Goal: Information Seeking & Learning: Learn about a topic

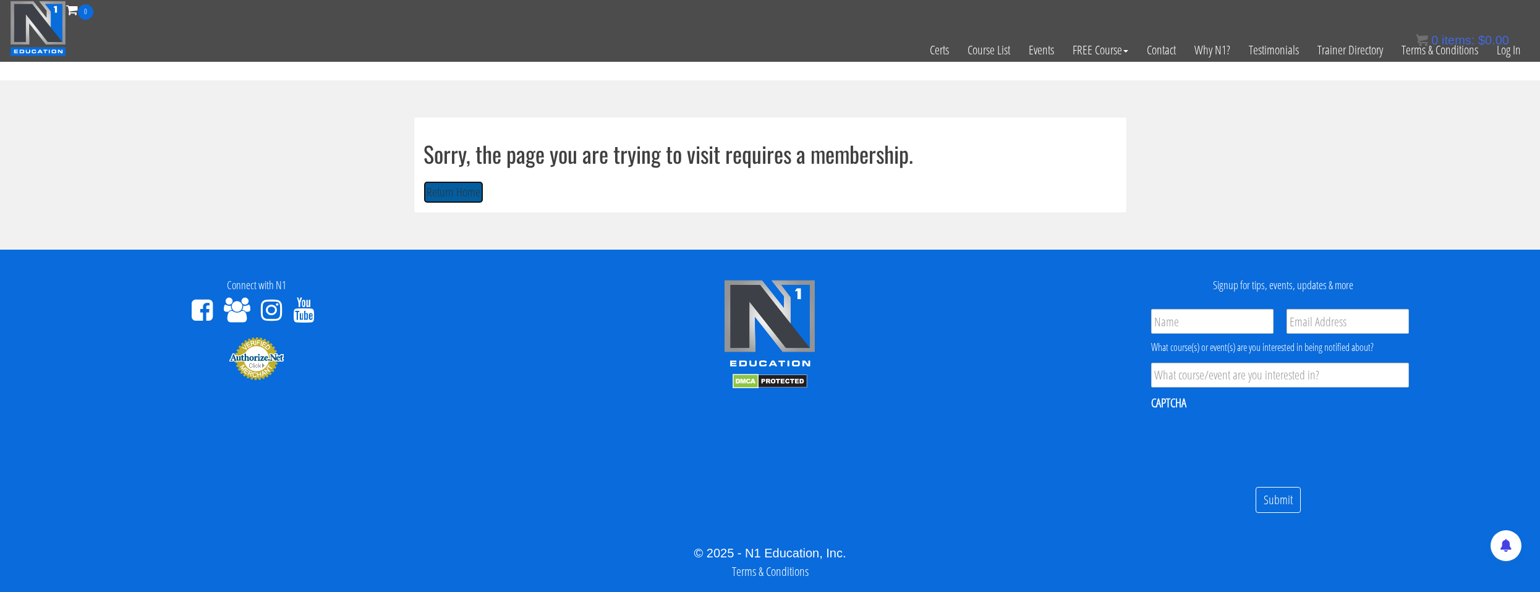
click at [440, 193] on button "Return Home" at bounding box center [454, 192] width 60 height 23
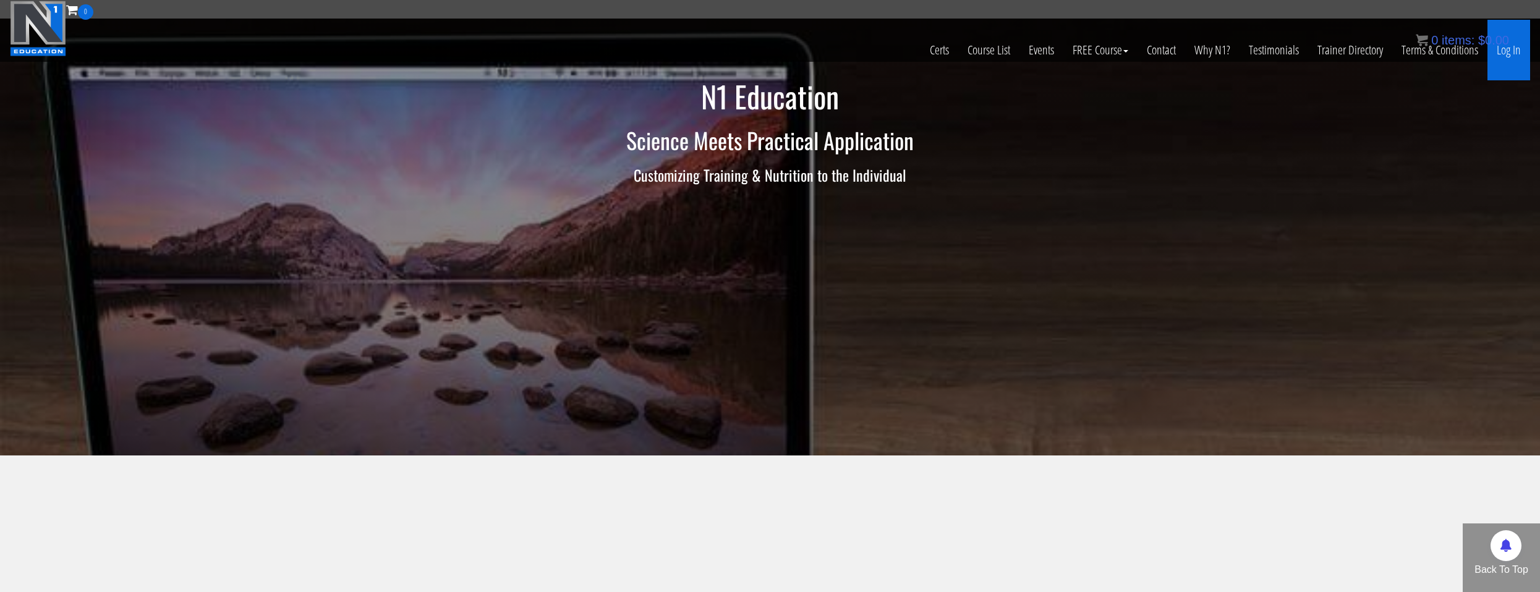
click at [1503, 58] on link "Log In" at bounding box center [1509, 50] width 43 height 61
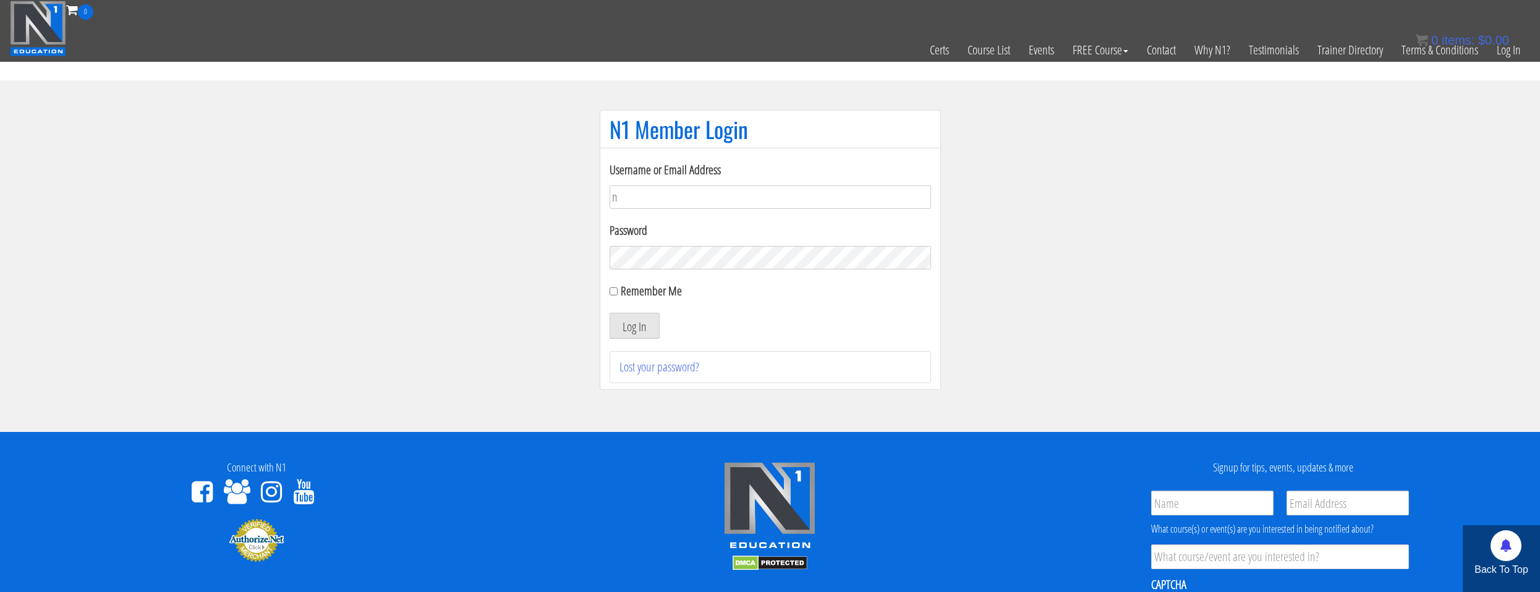
type input "natejb344@hotmail.com"
click at [610, 313] on button "Log In" at bounding box center [635, 326] width 50 height 26
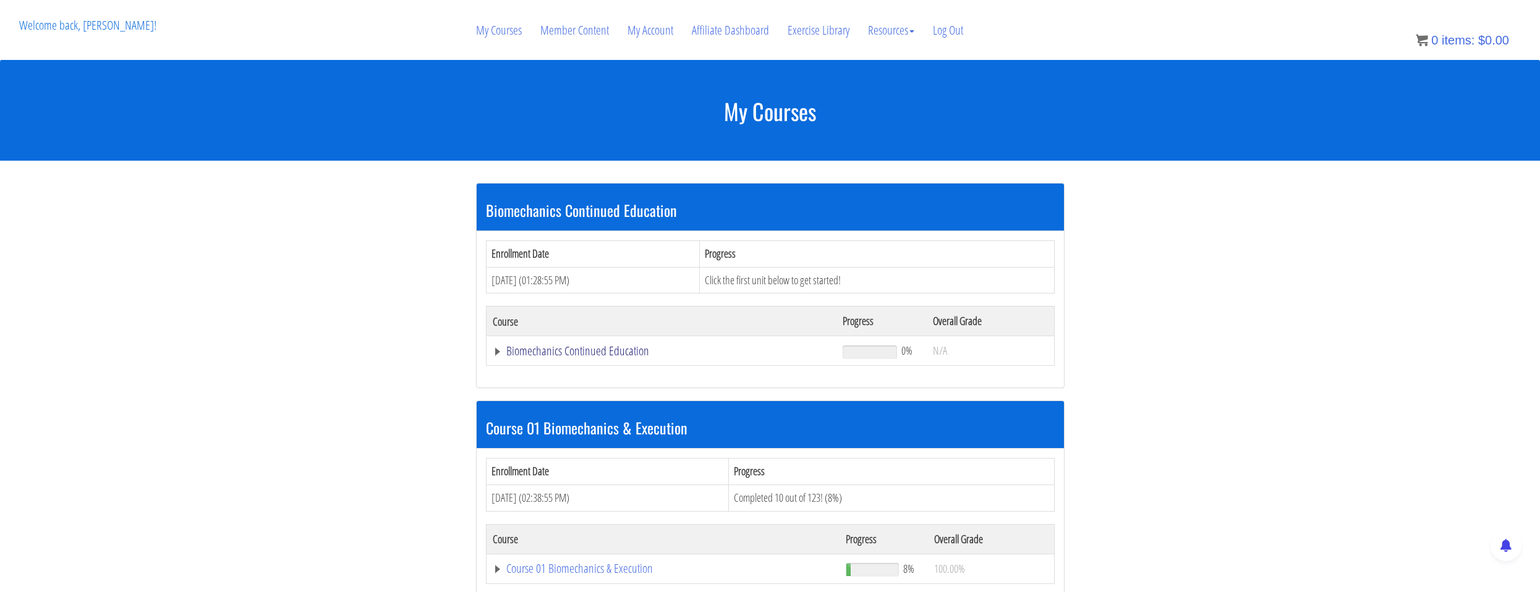
scroll to position [247, 0]
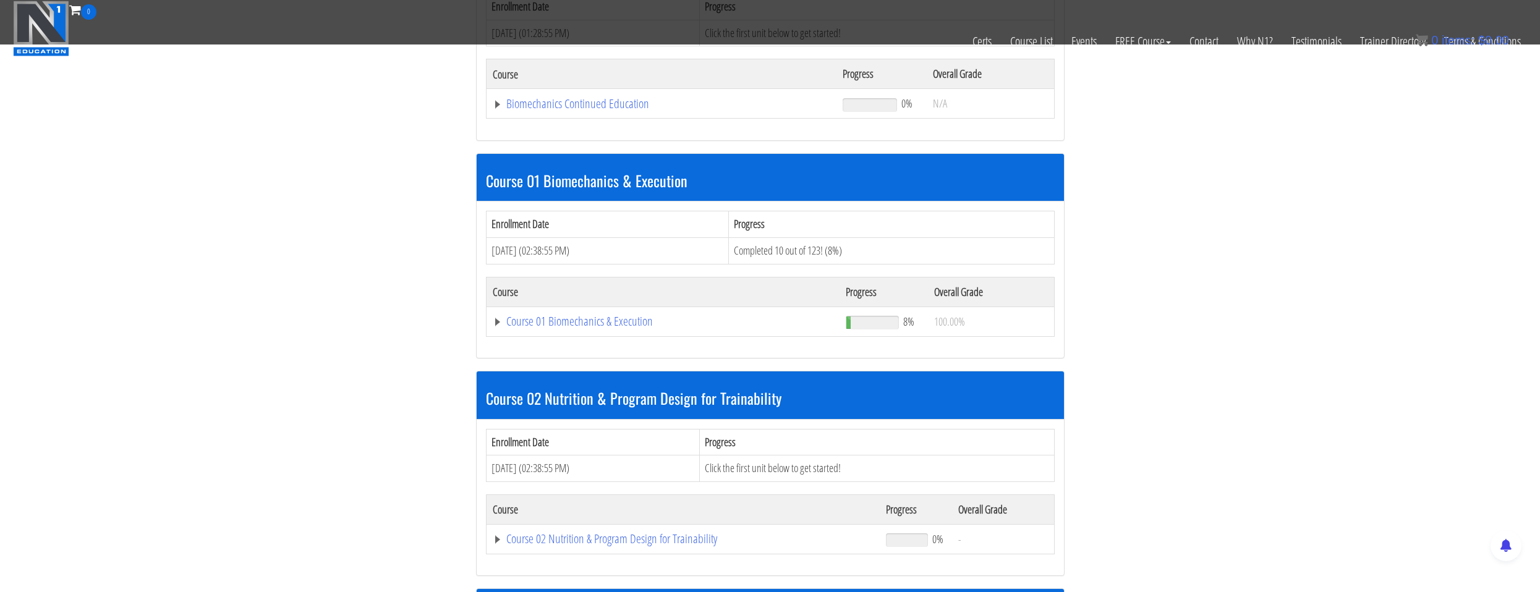
click at [600, 119] on td "Course 01 Biomechanics & Execution" at bounding box center [661, 104] width 351 height 30
click at [601, 110] on link "Course 01 Biomechanics & Execution" at bounding box center [662, 104] width 338 height 12
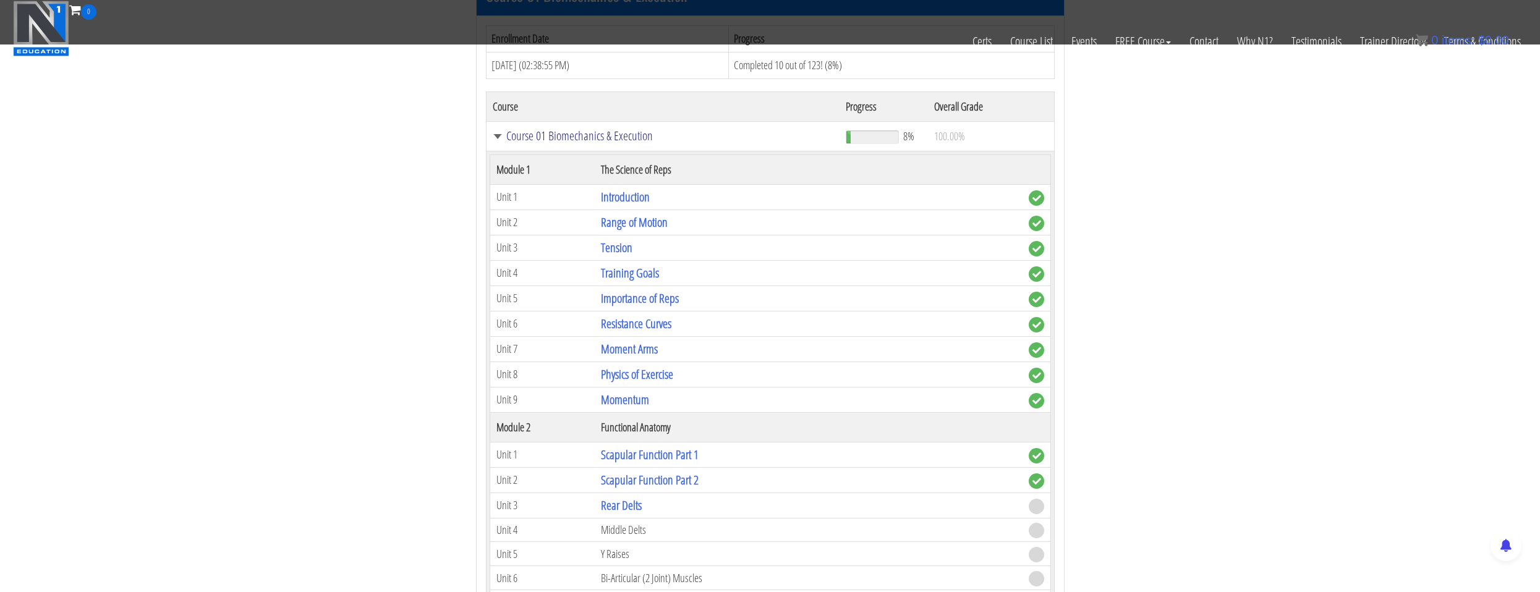
scroll to position [618, 0]
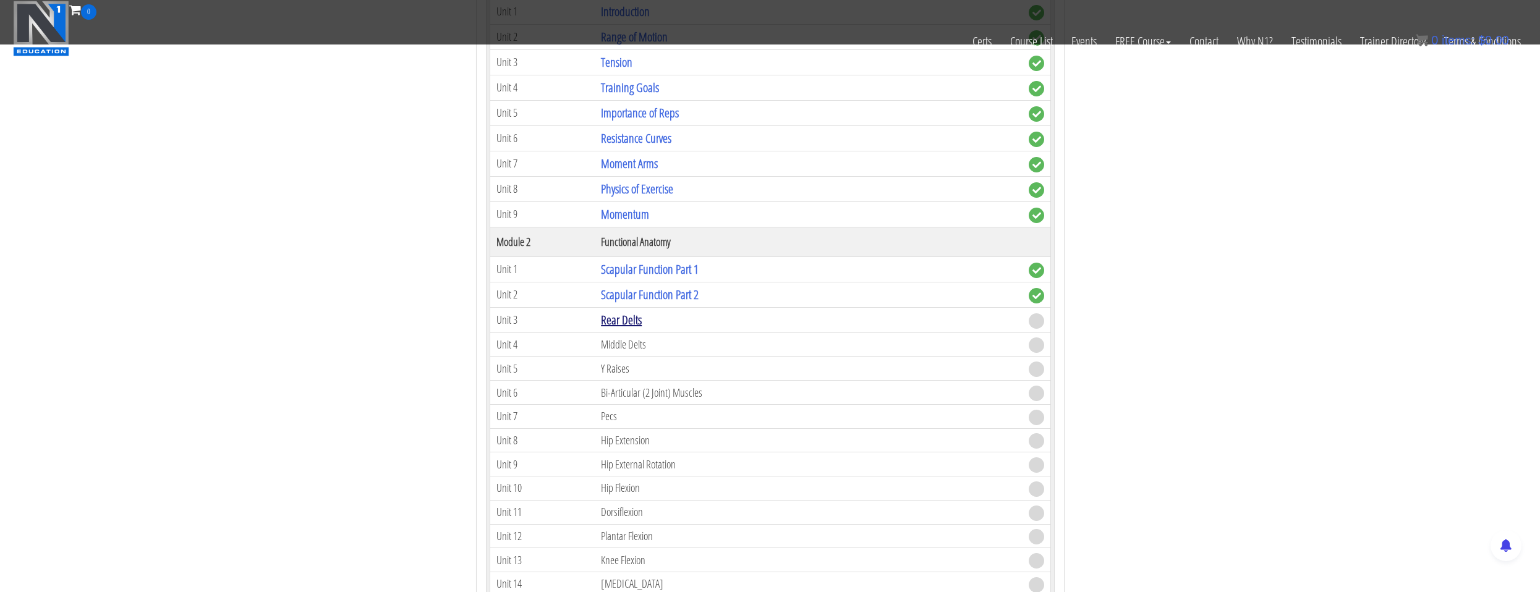
click at [633, 326] on link "Rear Delts" at bounding box center [621, 320] width 41 height 17
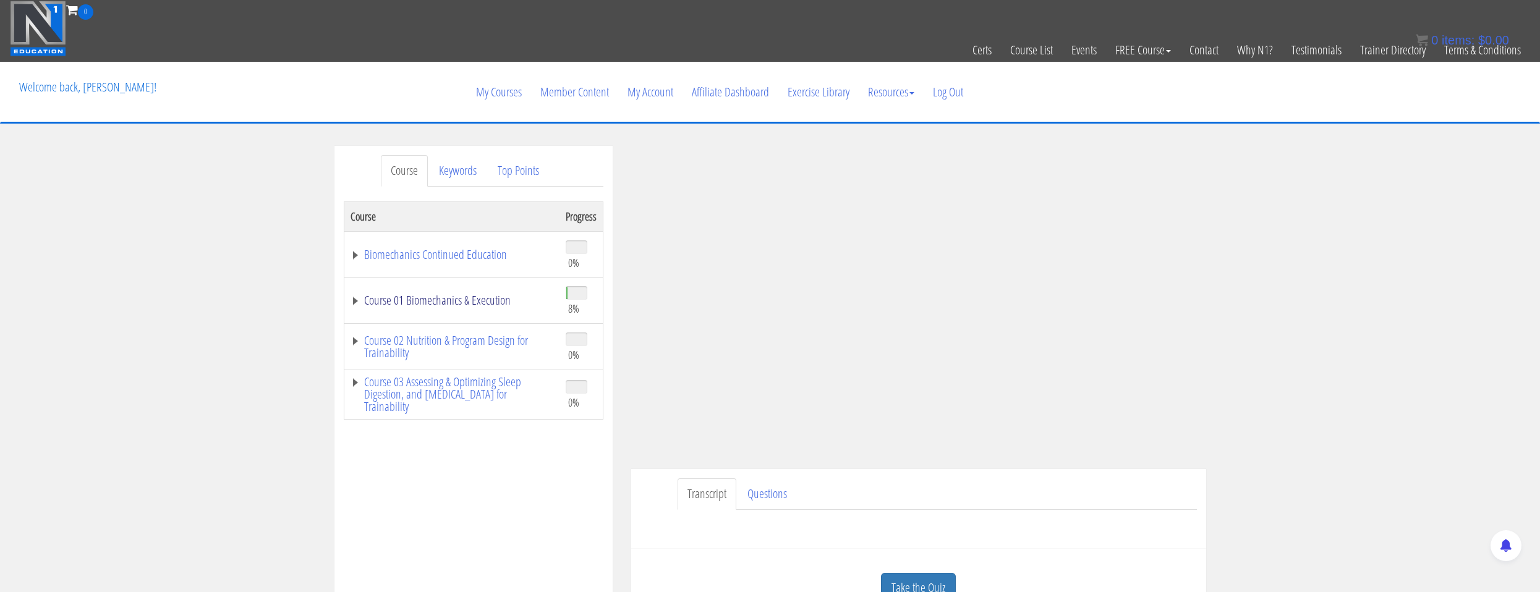
click at [479, 299] on link "Course 01 Biomechanics & Execution" at bounding box center [452, 300] width 203 height 12
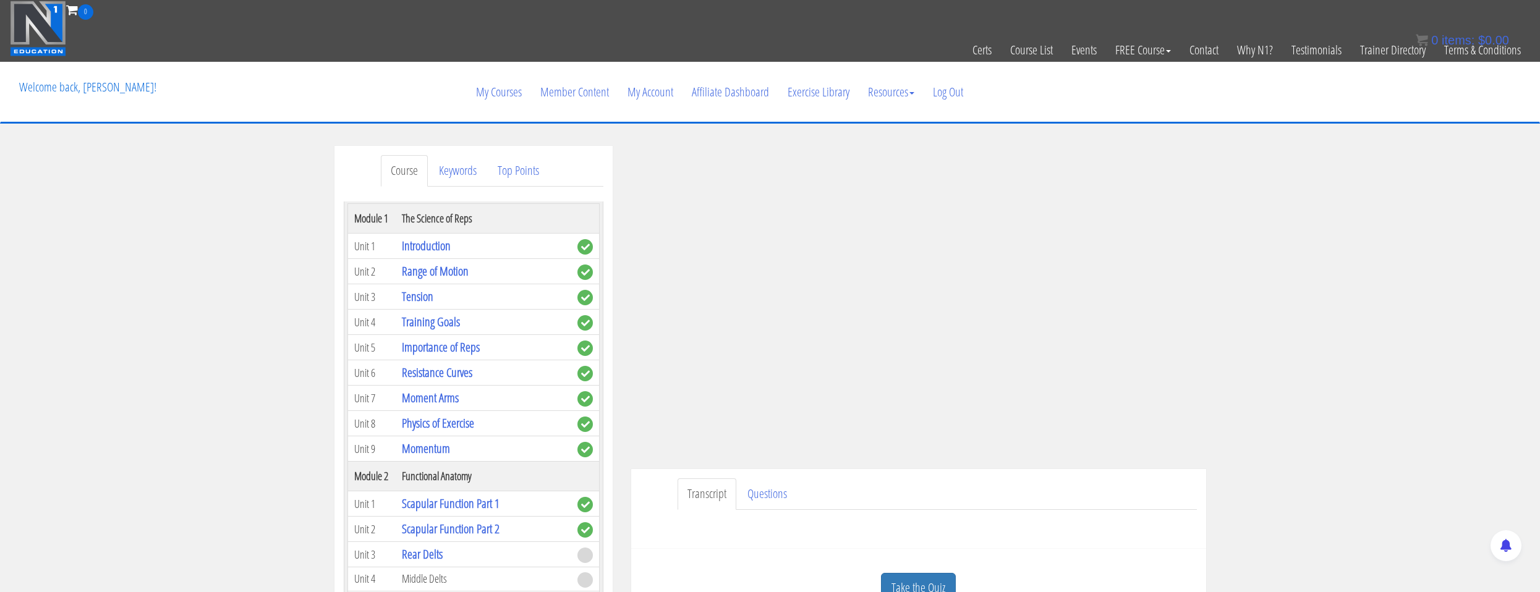
scroll to position [371, 0]
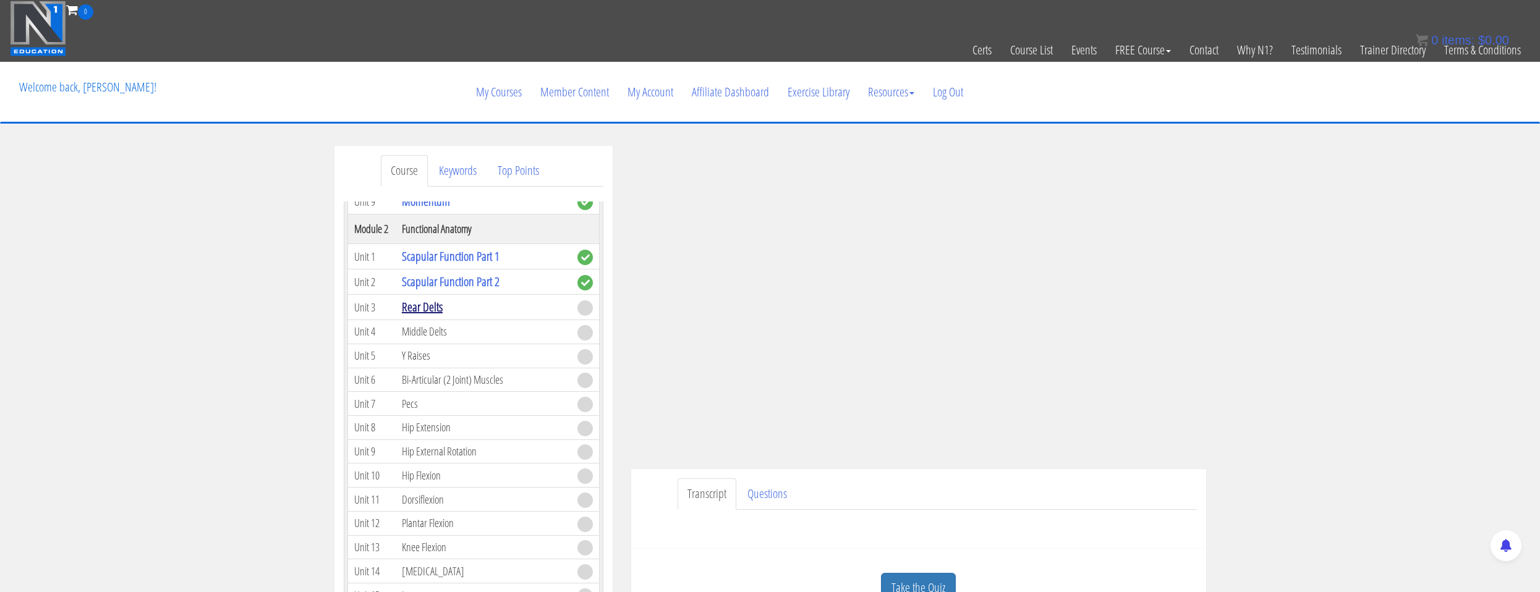
click at [433, 312] on link "Rear Delts" at bounding box center [422, 307] width 41 height 17
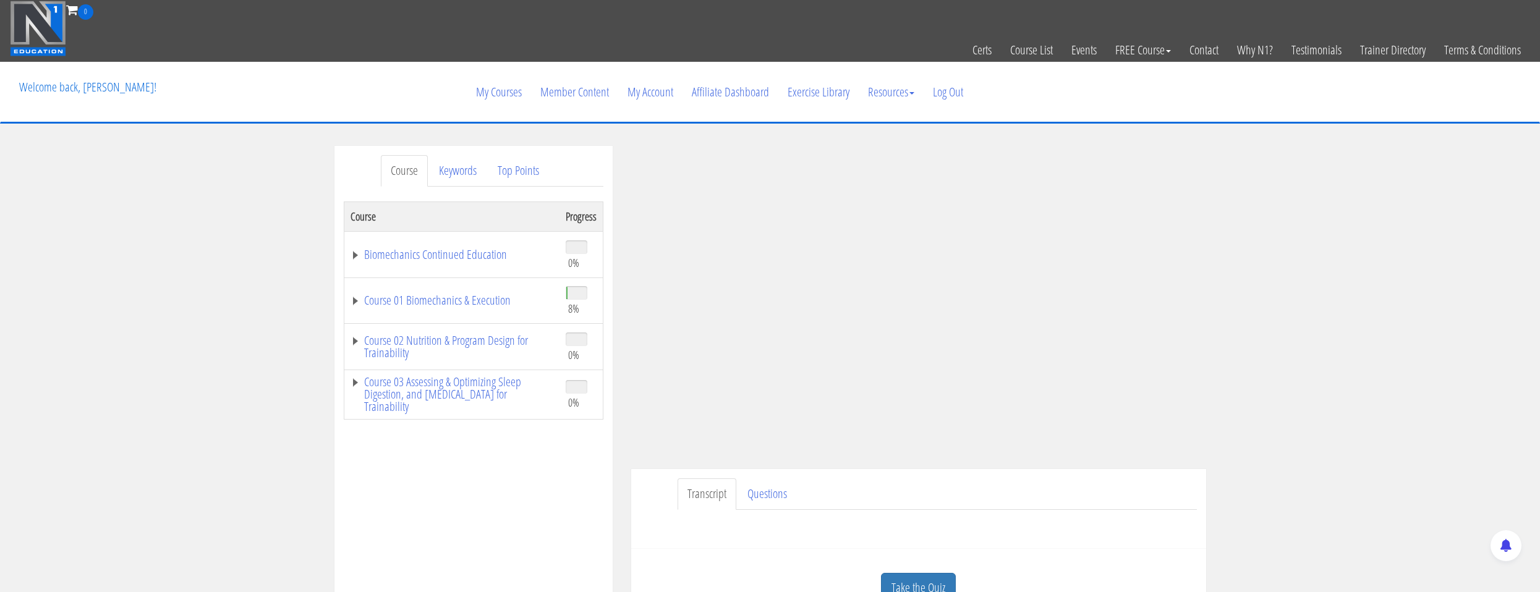
scroll to position [124, 0]
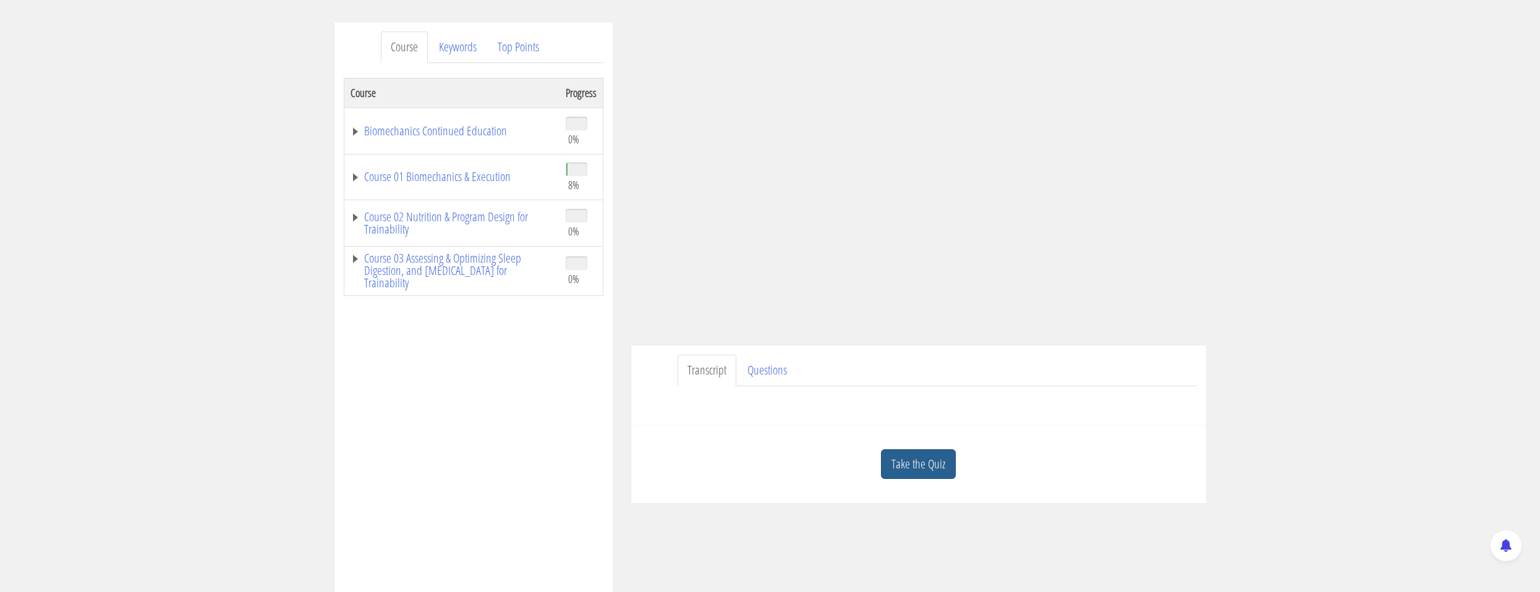
click at [901, 467] on link "Take the Quiz" at bounding box center [918, 464] width 75 height 30
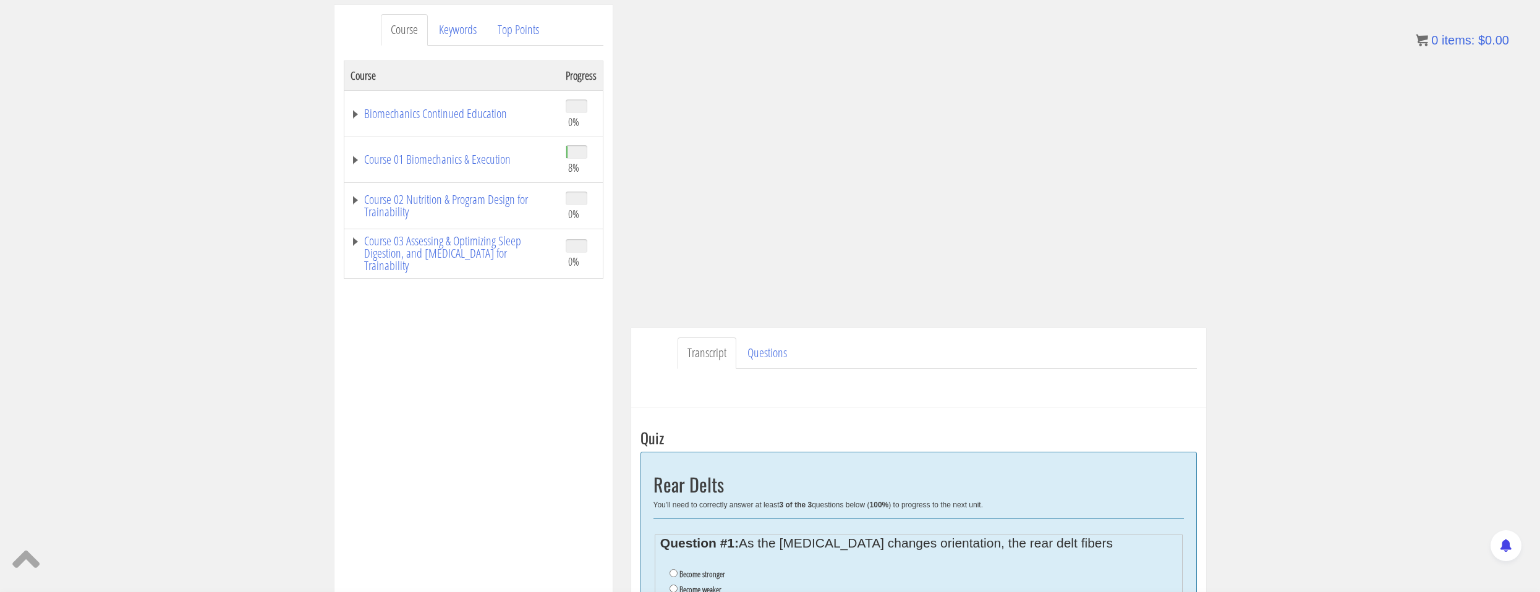
scroll to position [17, 0]
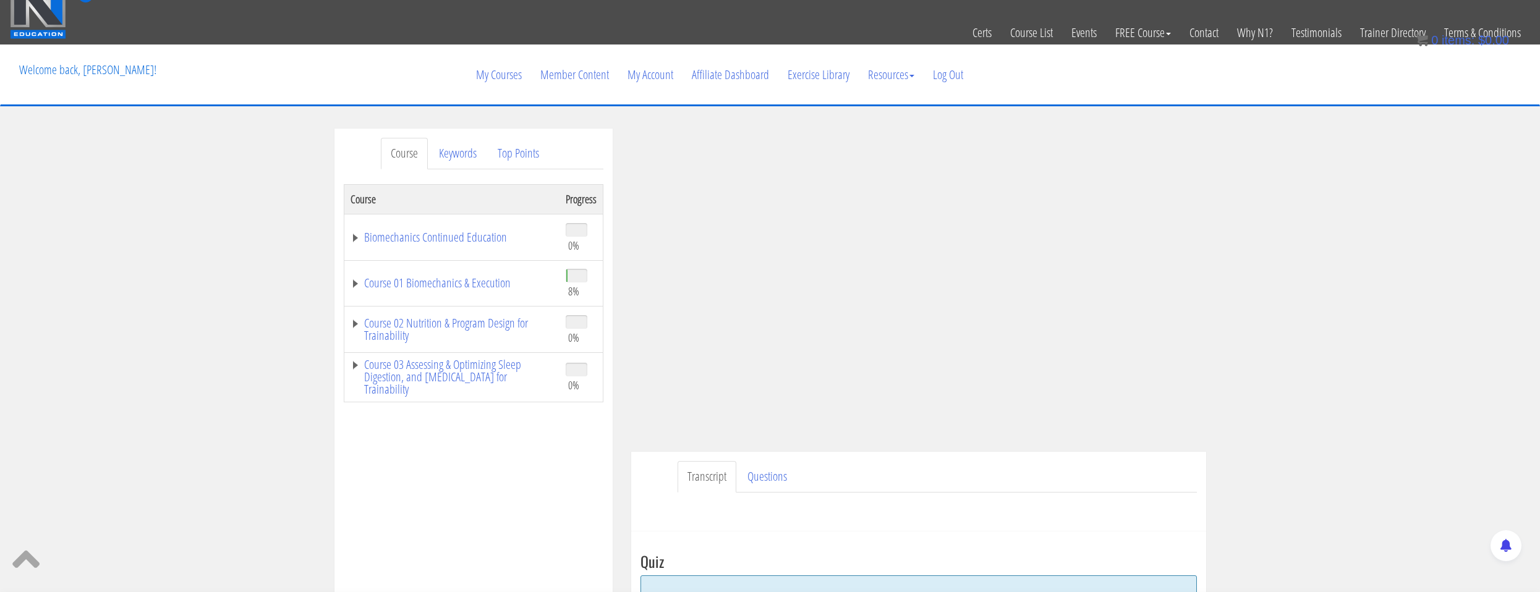
click at [1162, 476] on ul "Transcript Questions" at bounding box center [937, 477] width 519 height 32
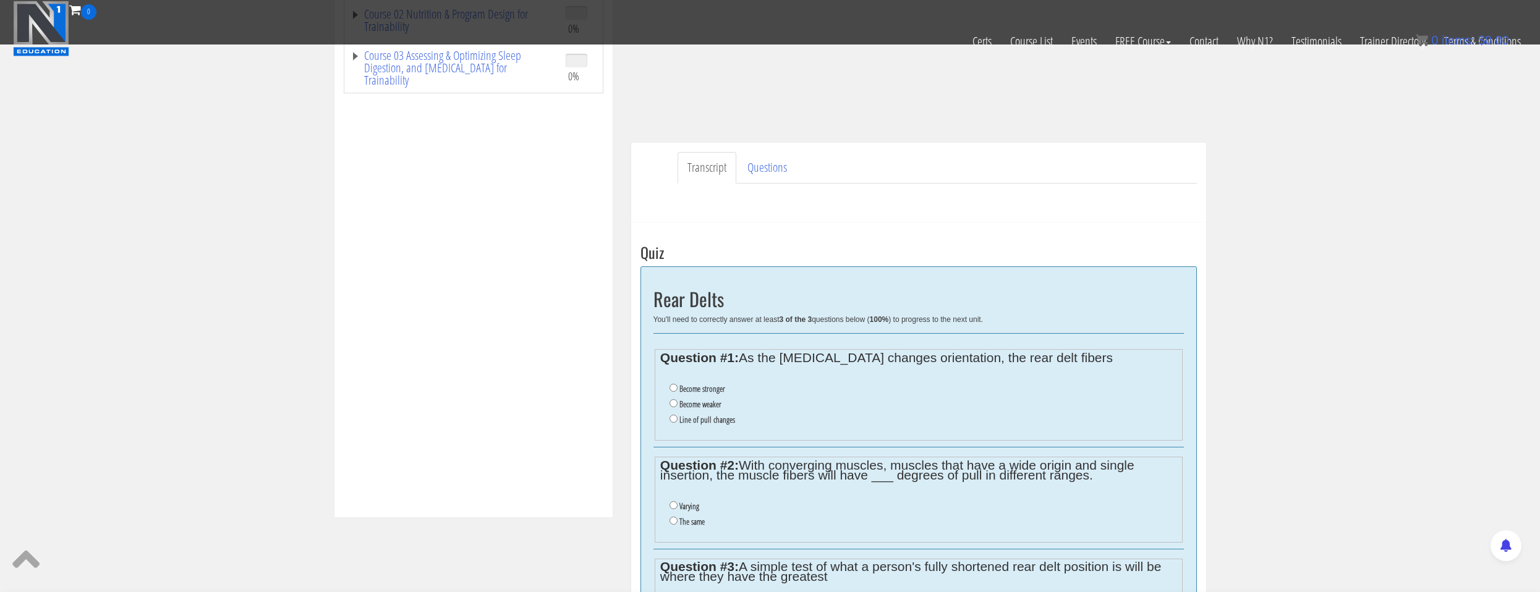
click at [693, 420] on label "Line of pull changes" at bounding box center [707, 420] width 56 height 10
click at [678, 420] on input "Line of pull changes" at bounding box center [674, 419] width 8 height 8
radio input "true"
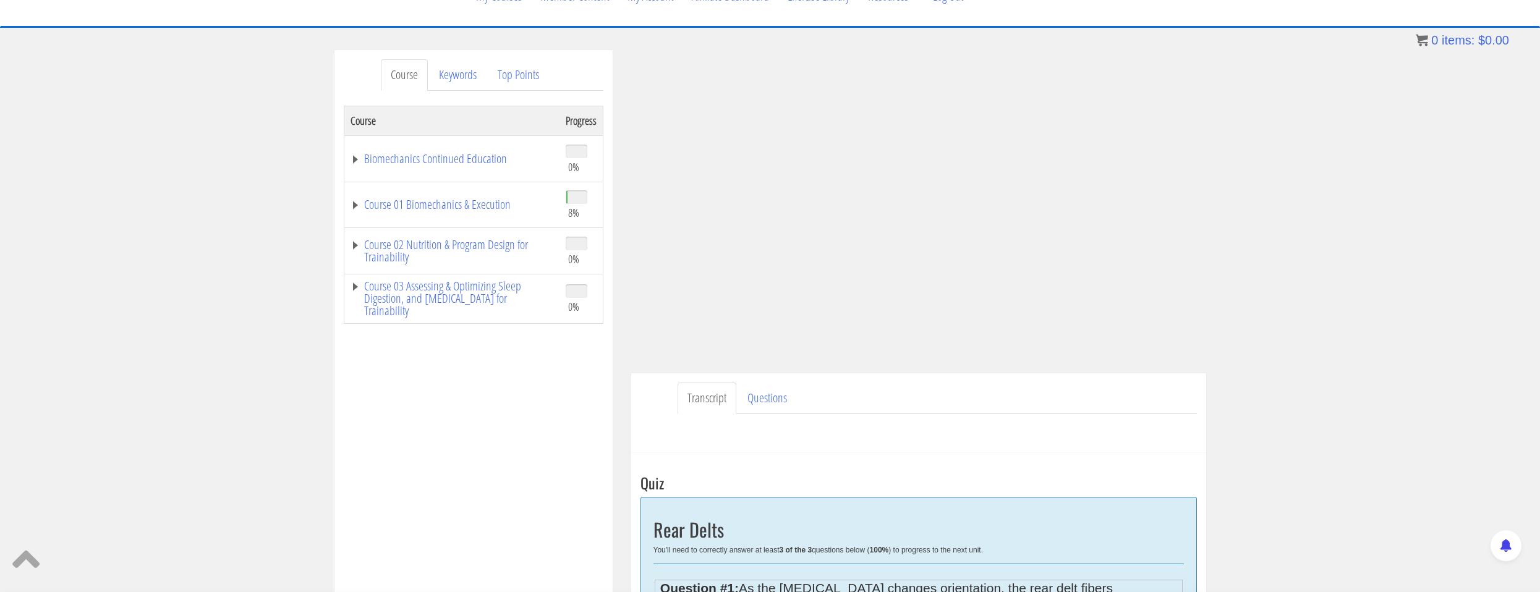
scroll to position [35, 0]
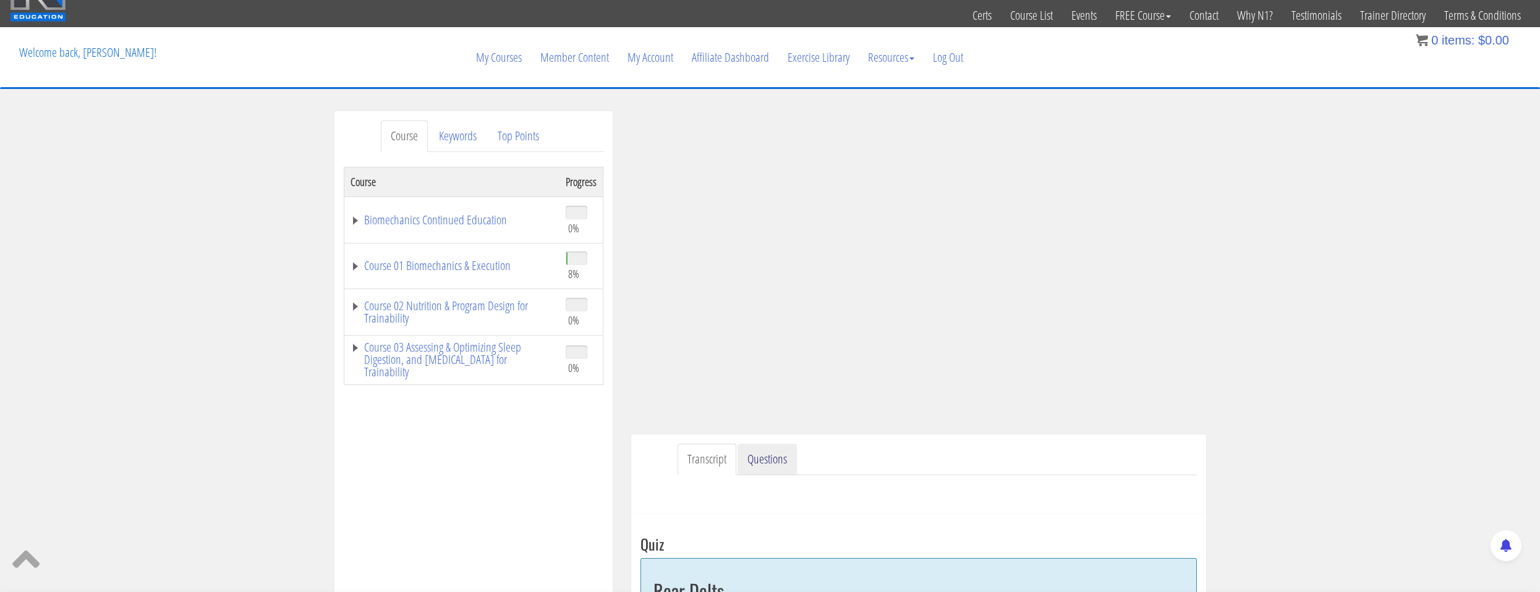
click at [764, 467] on link "Questions" at bounding box center [767, 460] width 59 height 32
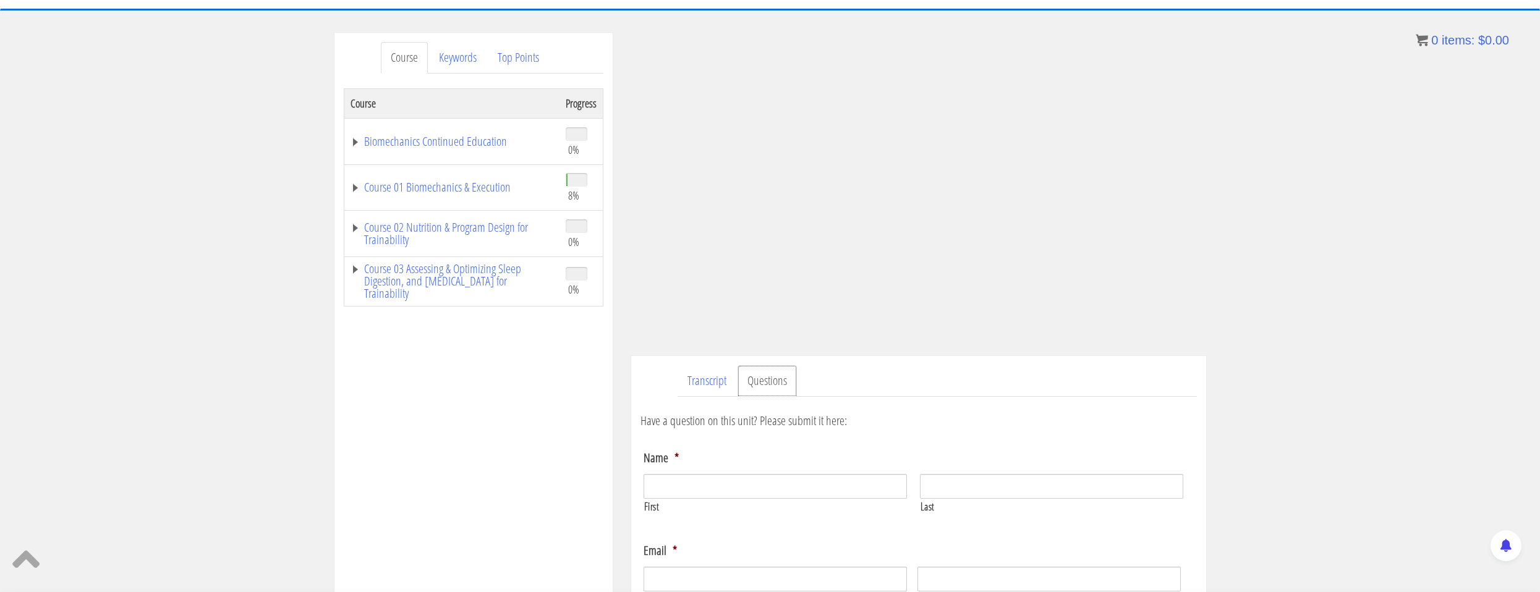
scroll to position [114, 0]
click at [723, 392] on link "Transcript" at bounding box center [707, 381] width 59 height 32
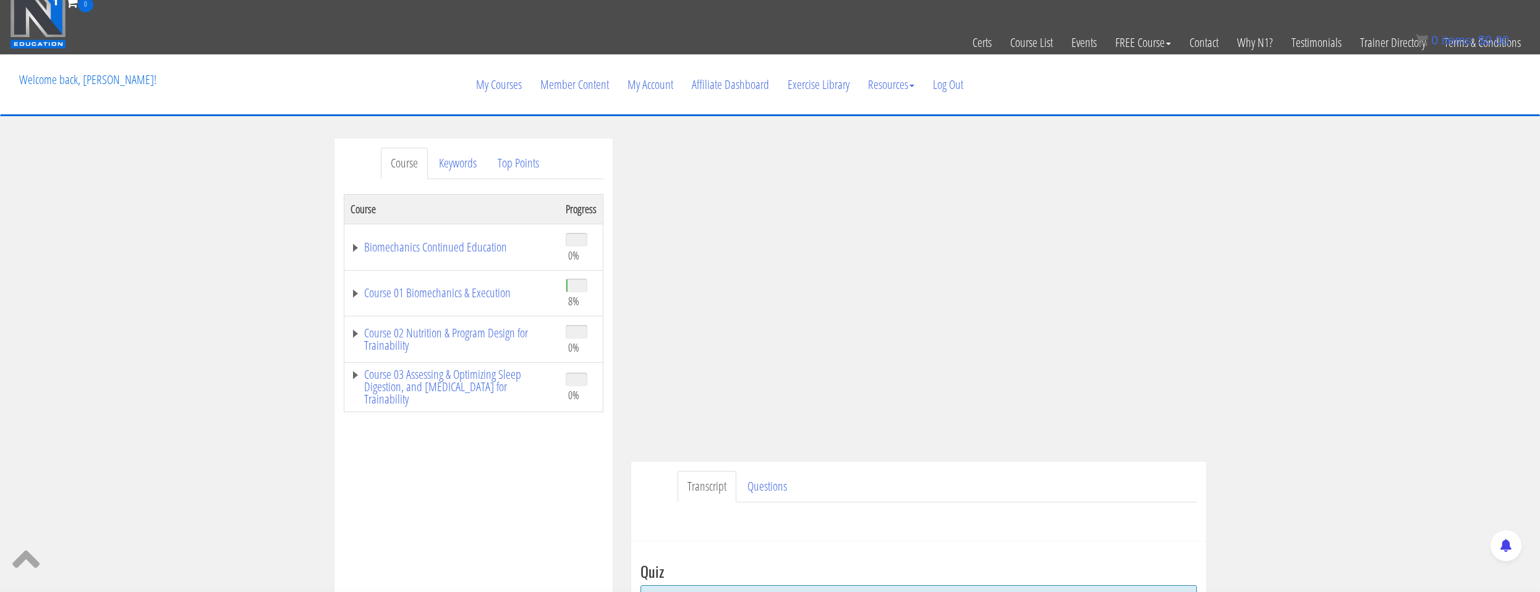
scroll to position [193, 0]
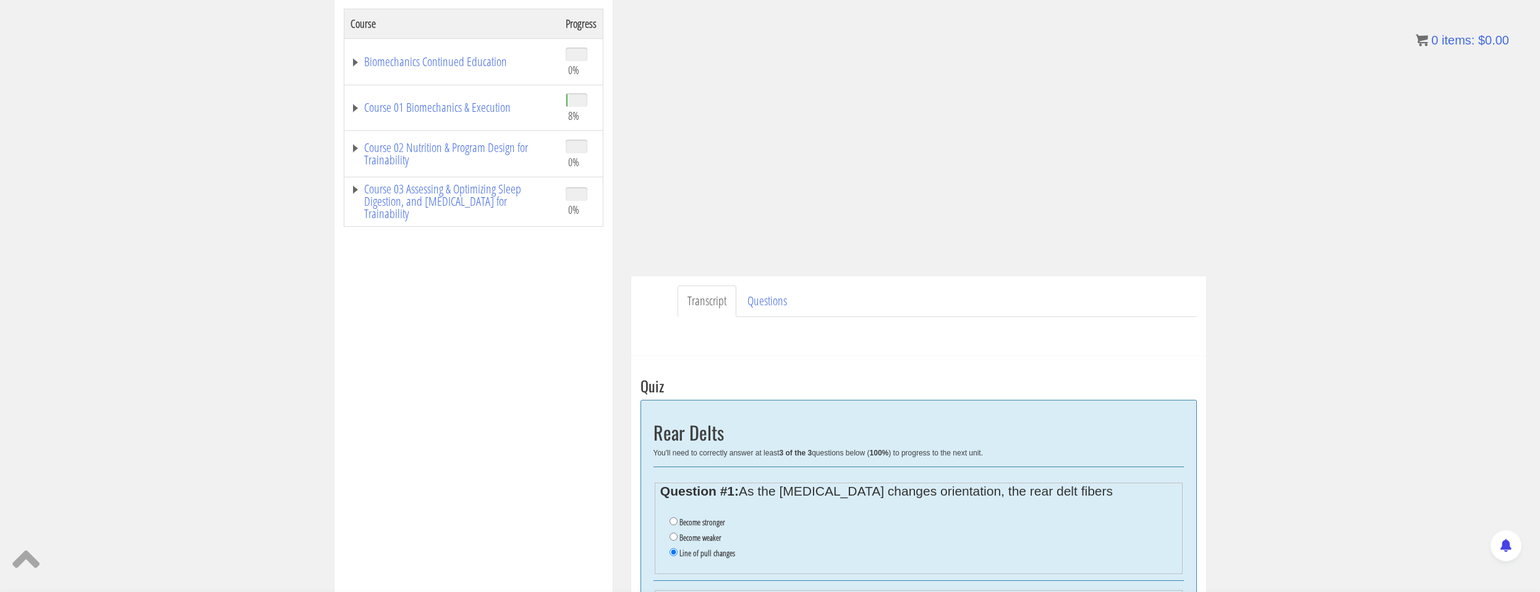
click at [1087, 327] on div "Have a question on this unit? Please submit it here: Name * First Last Email * *" at bounding box center [919, 332] width 556 height 30
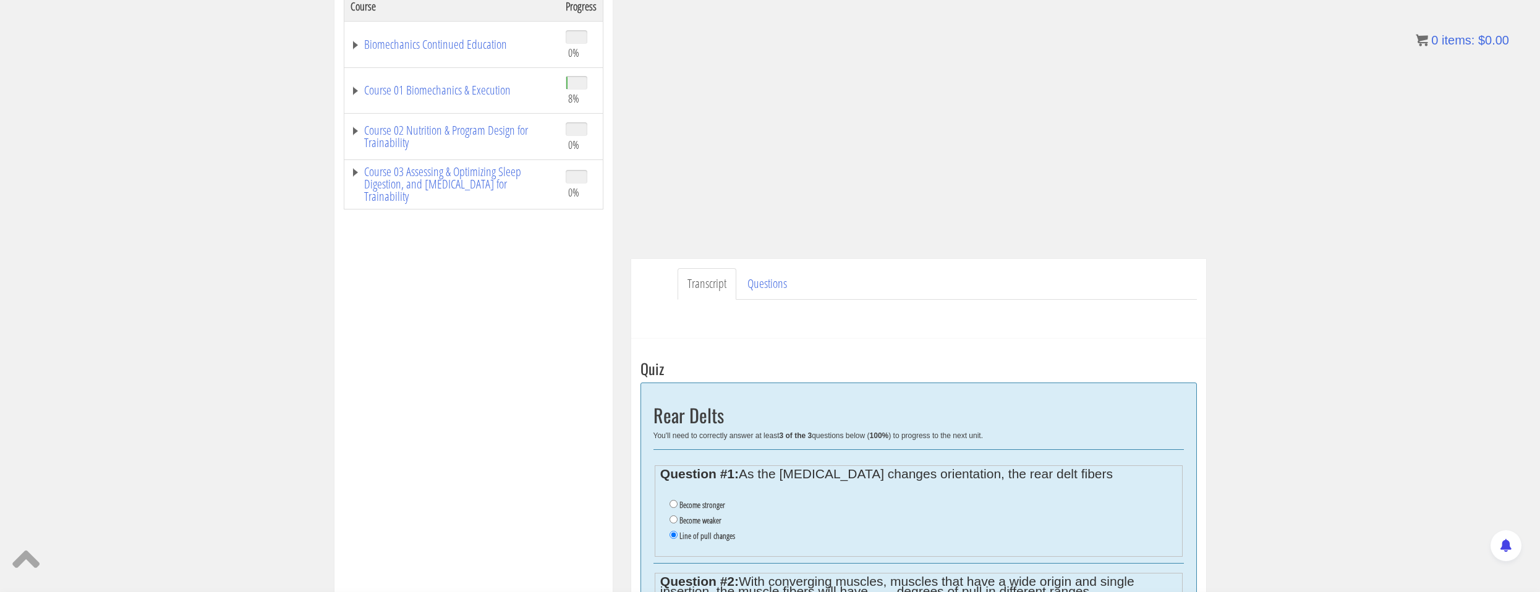
scroll to position [396, 0]
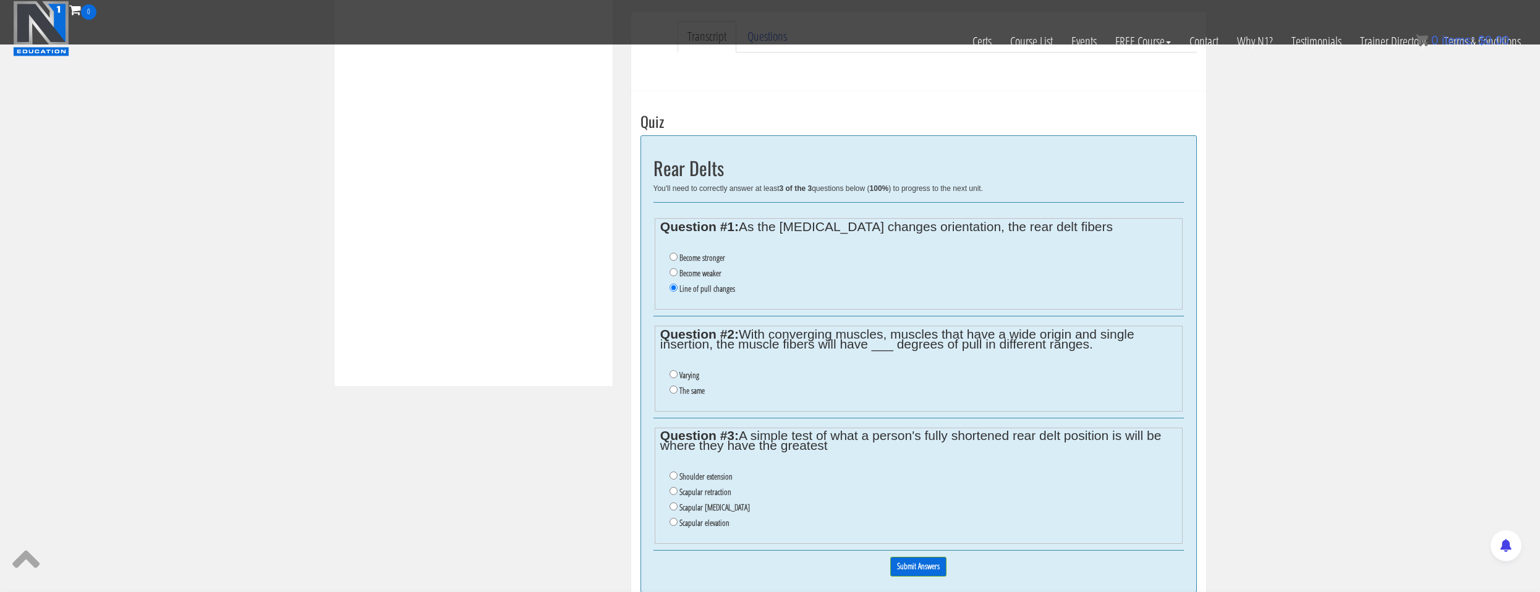
click at [702, 378] on li "Varying" at bounding box center [923, 375] width 507 height 15
click at [698, 377] on label "Varying" at bounding box center [689, 375] width 20 height 10
click at [678, 377] on input "Varying" at bounding box center [674, 374] width 8 height 8
radio input "true"
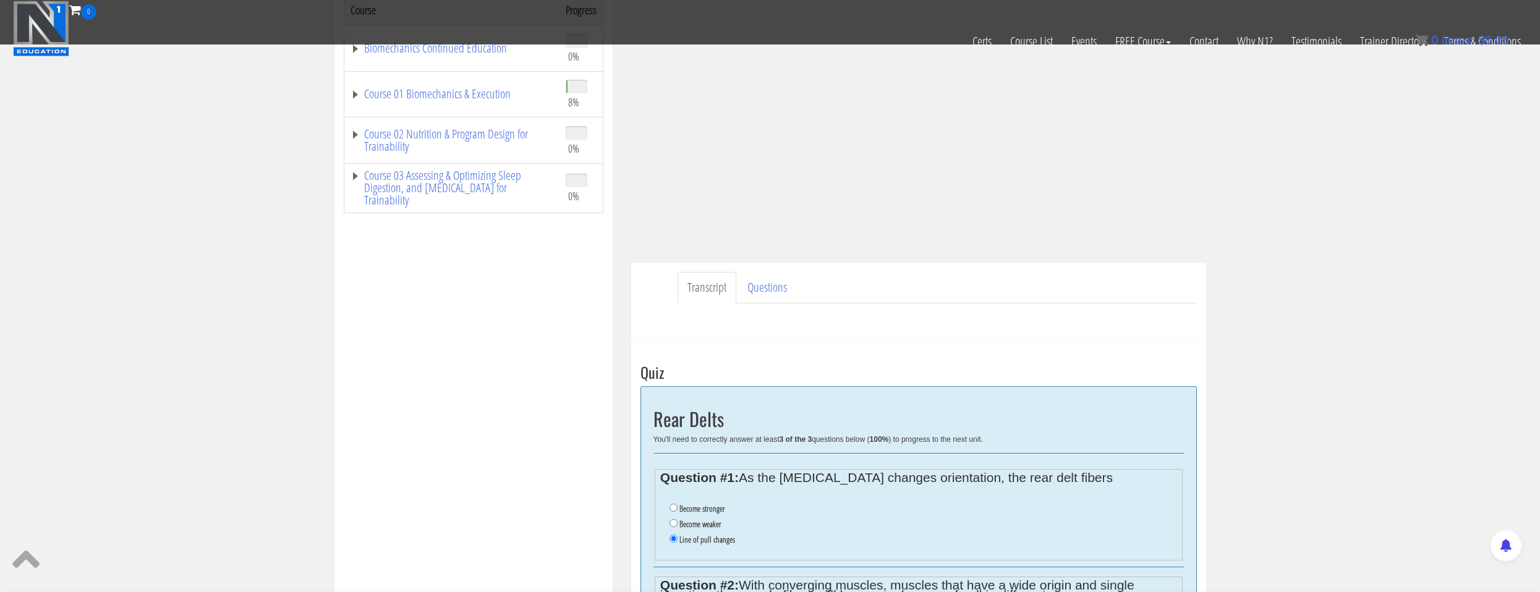
scroll to position [392, 0]
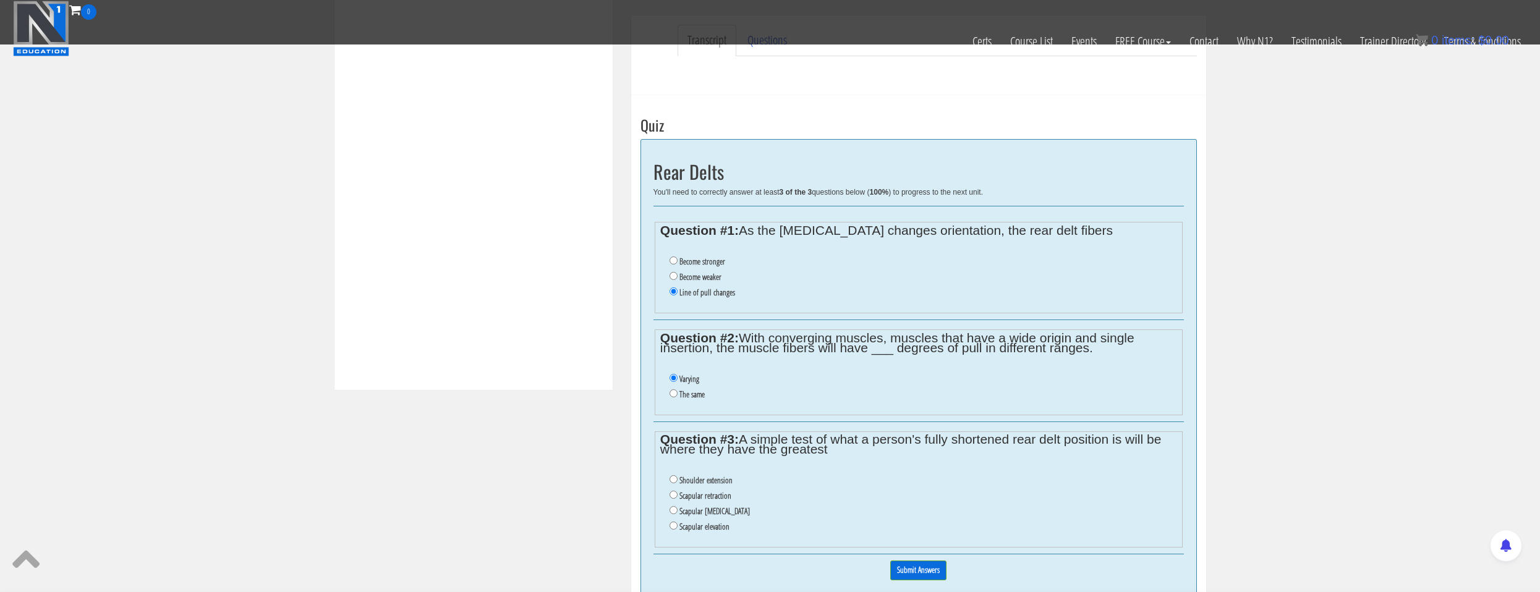
click at [714, 498] on label "Scapular retraction" at bounding box center [705, 496] width 52 height 10
click at [678, 498] on input "Scapular retraction" at bounding box center [674, 495] width 8 height 8
radio input "true"
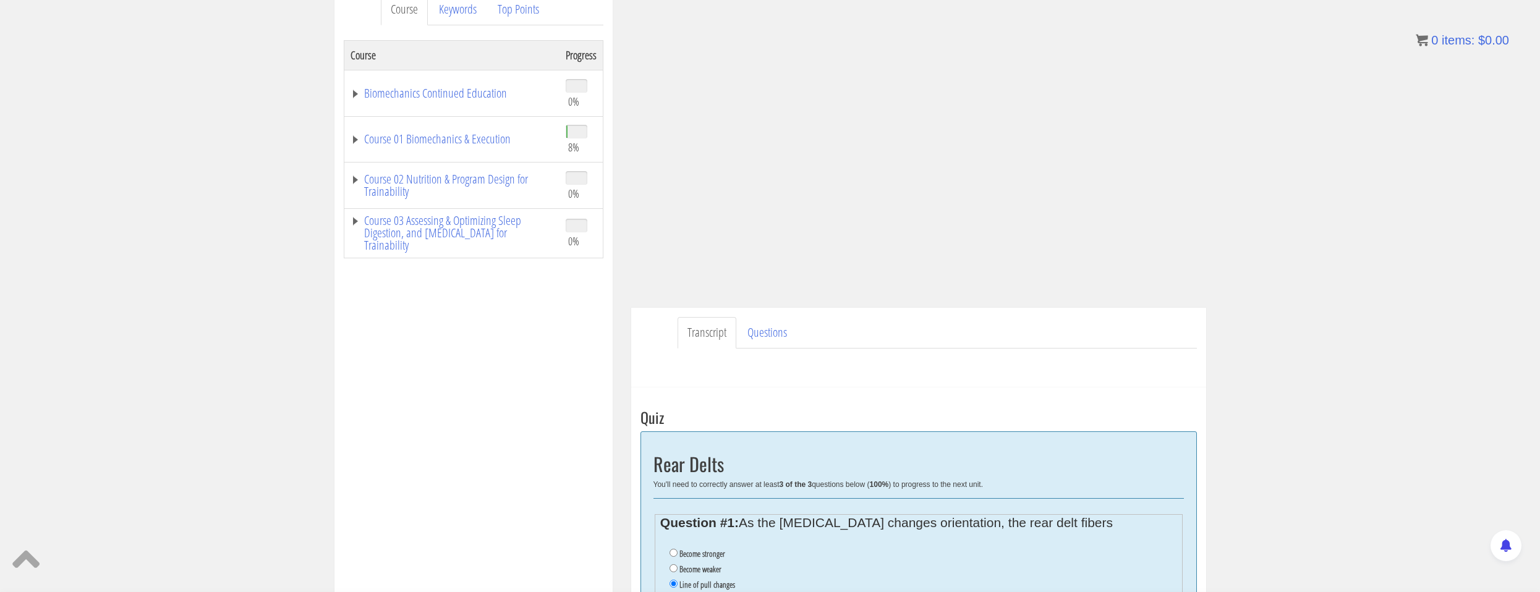
scroll to position [0, 0]
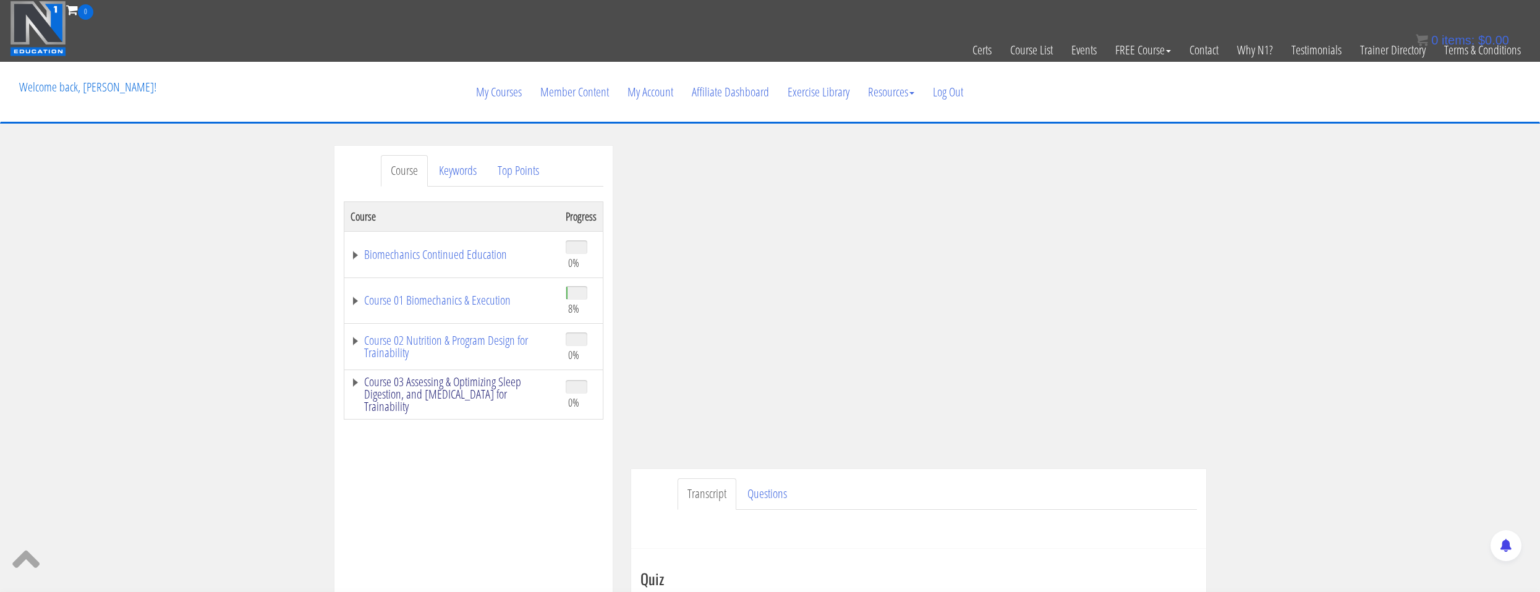
click at [522, 394] on link "Course 03 Assessing & Optimizing Sleep Digestion, and [MEDICAL_DATA] for Traina…" at bounding box center [452, 394] width 203 height 37
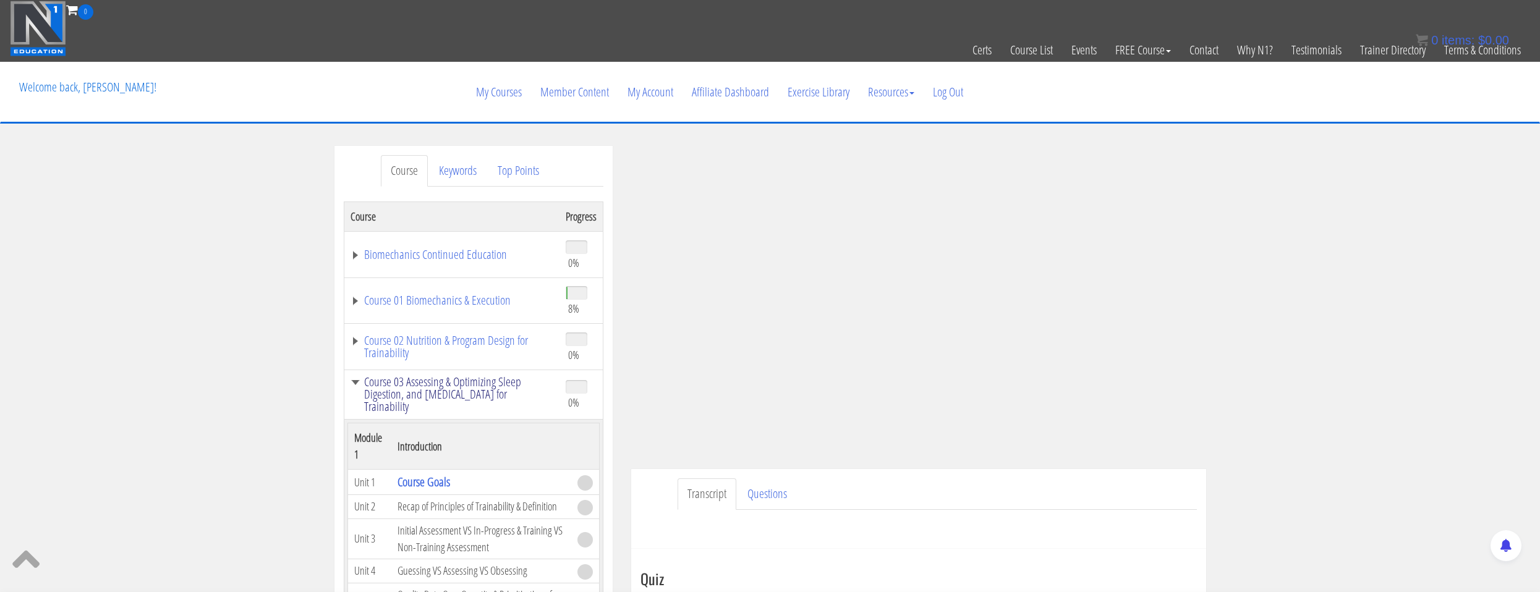
click at [424, 396] on link "Course 03 Assessing & Optimizing Sleep Digestion, and [MEDICAL_DATA] for Traina…" at bounding box center [452, 394] width 203 height 37
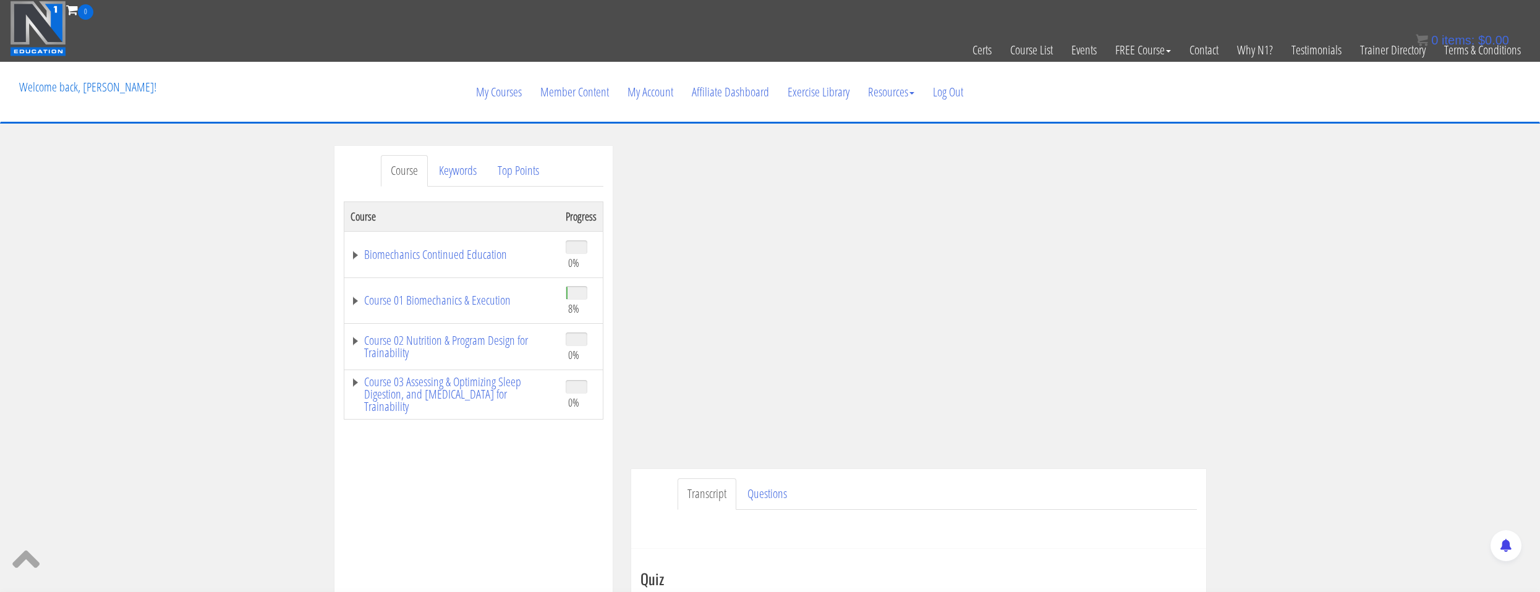
click at [423, 361] on td "Course 02 Nutrition & Program Design for Trainability" at bounding box center [452, 347] width 216 height 46
click at [425, 357] on link "Course 02 Nutrition & Program Design for Trainability" at bounding box center [452, 346] width 203 height 25
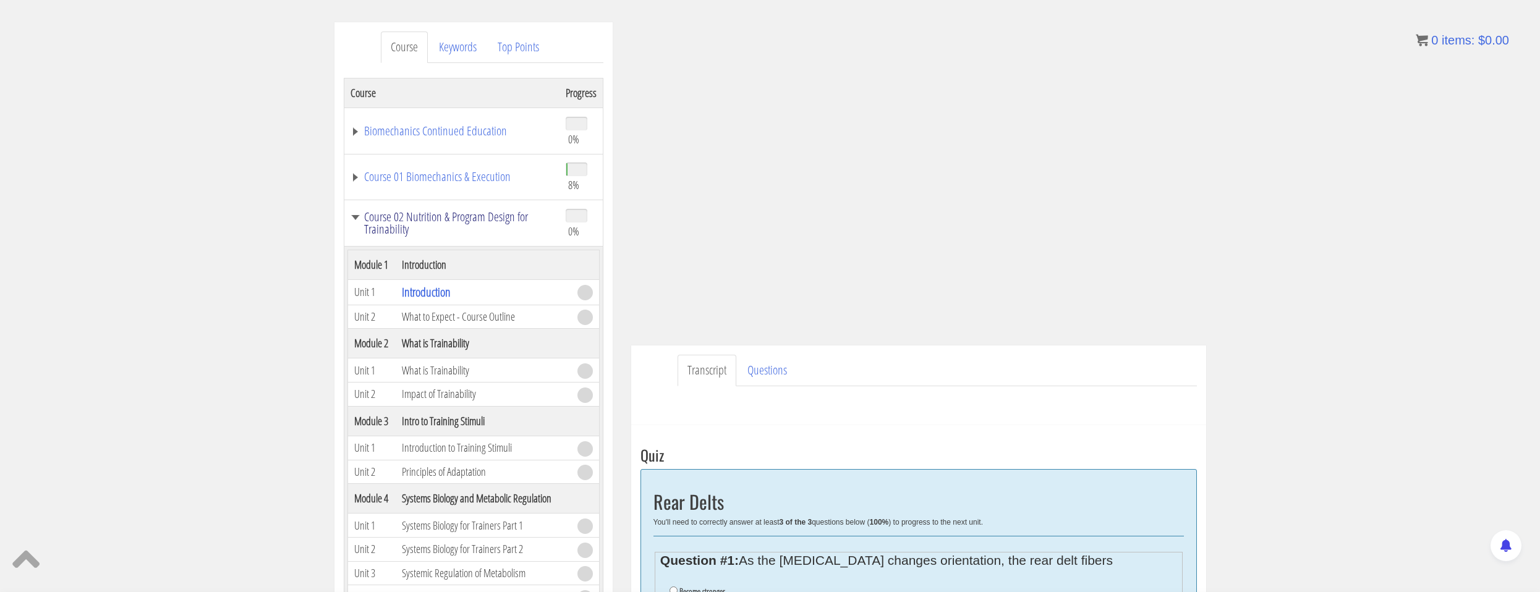
click at [385, 228] on link "Course 02 Nutrition & Program Design for Trainability" at bounding box center [452, 223] width 203 height 25
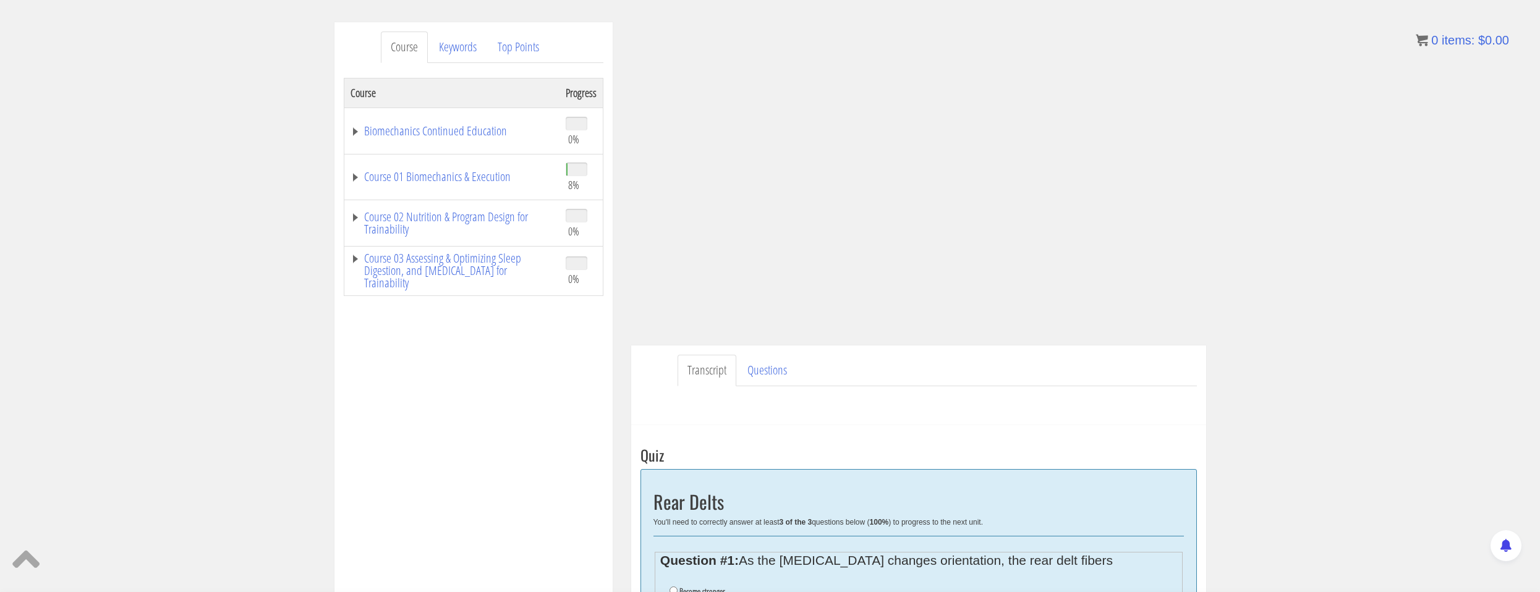
click at [397, 191] on td "Course 01 Biomechanics & Execution" at bounding box center [452, 177] width 216 height 46
click at [428, 182] on link "Course 01 Biomechanics & Execution" at bounding box center [452, 177] width 203 height 12
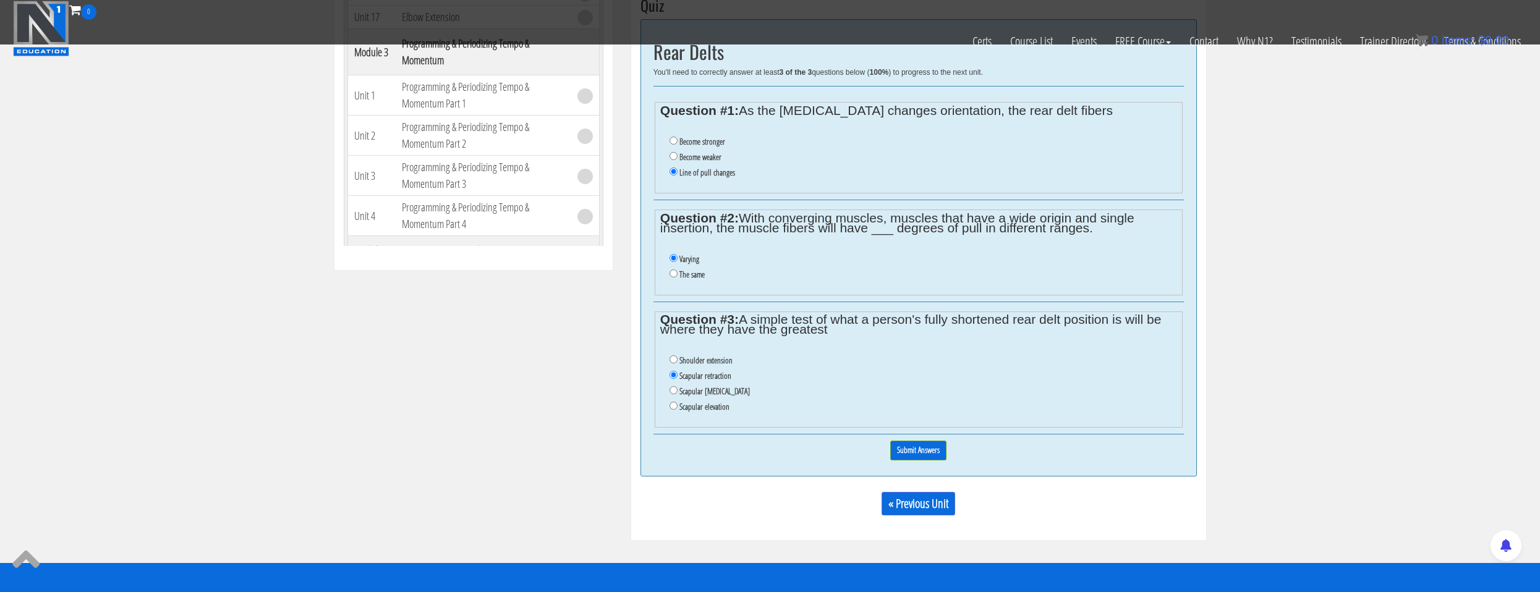
scroll to position [574, 0]
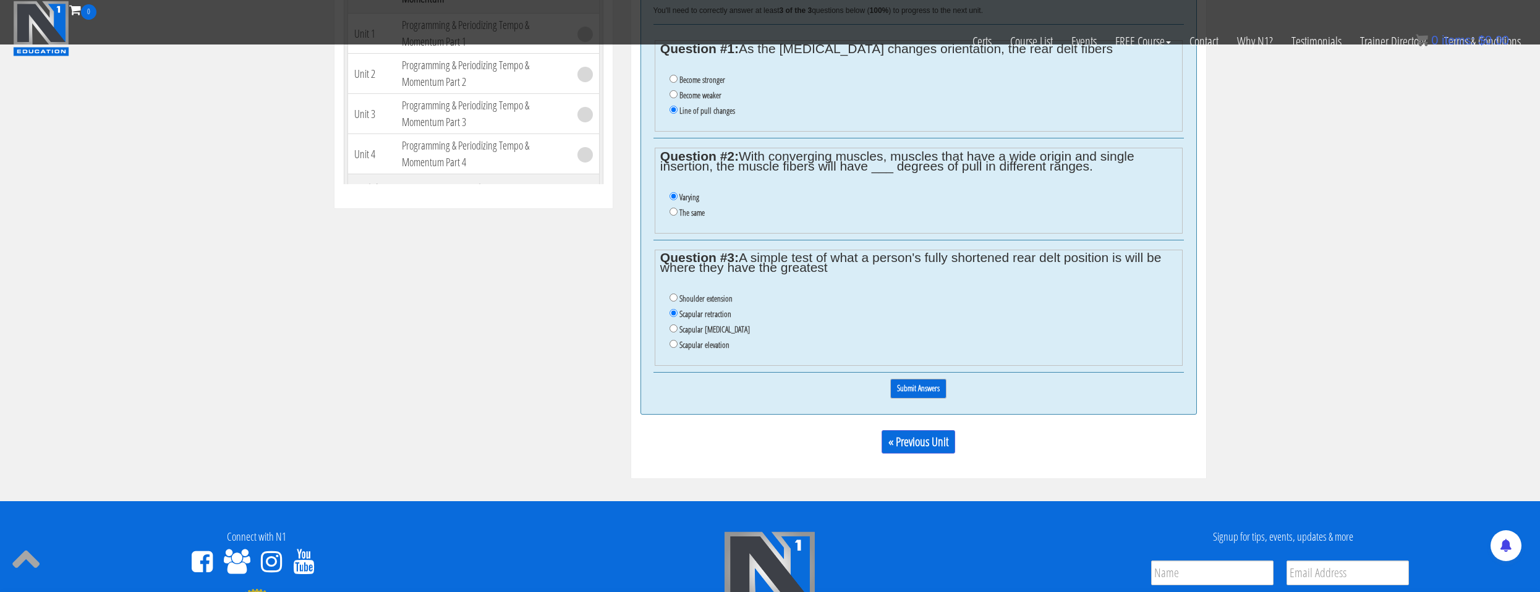
click at [903, 393] on input "Submit Answers" at bounding box center [918, 388] width 56 height 19
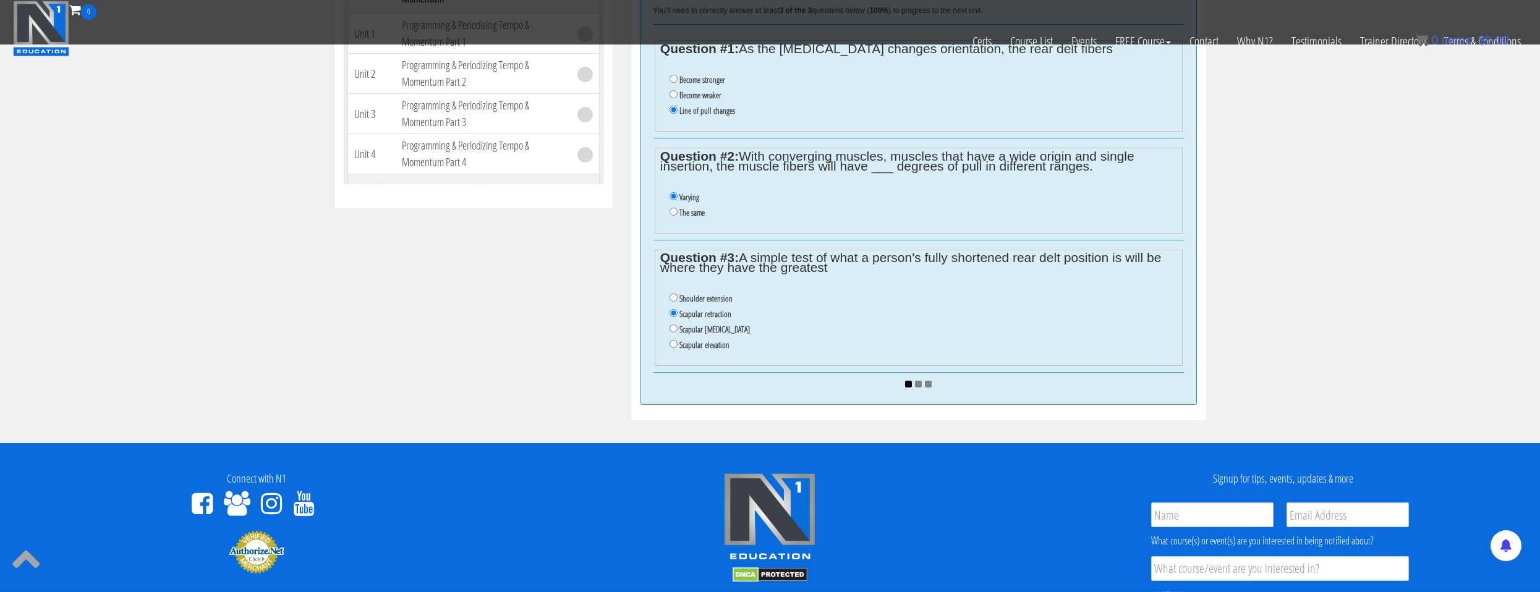
scroll to position [450, 0]
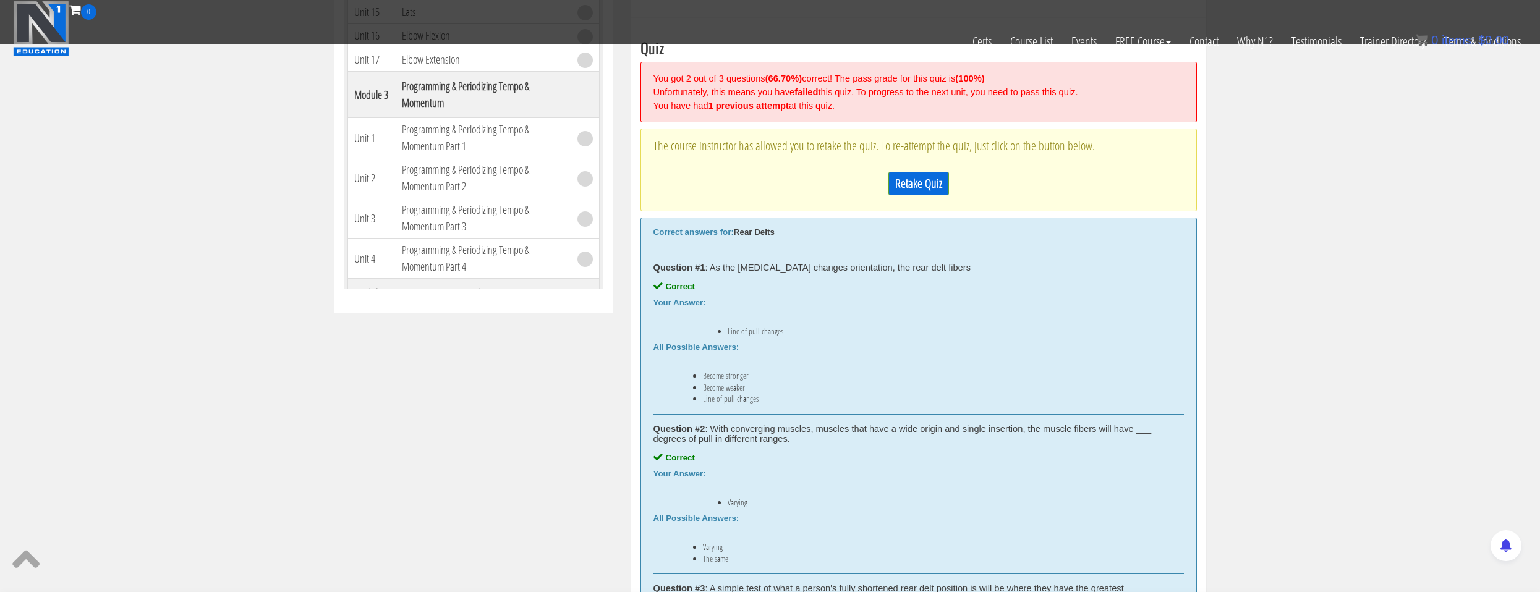
scroll to position [407, 0]
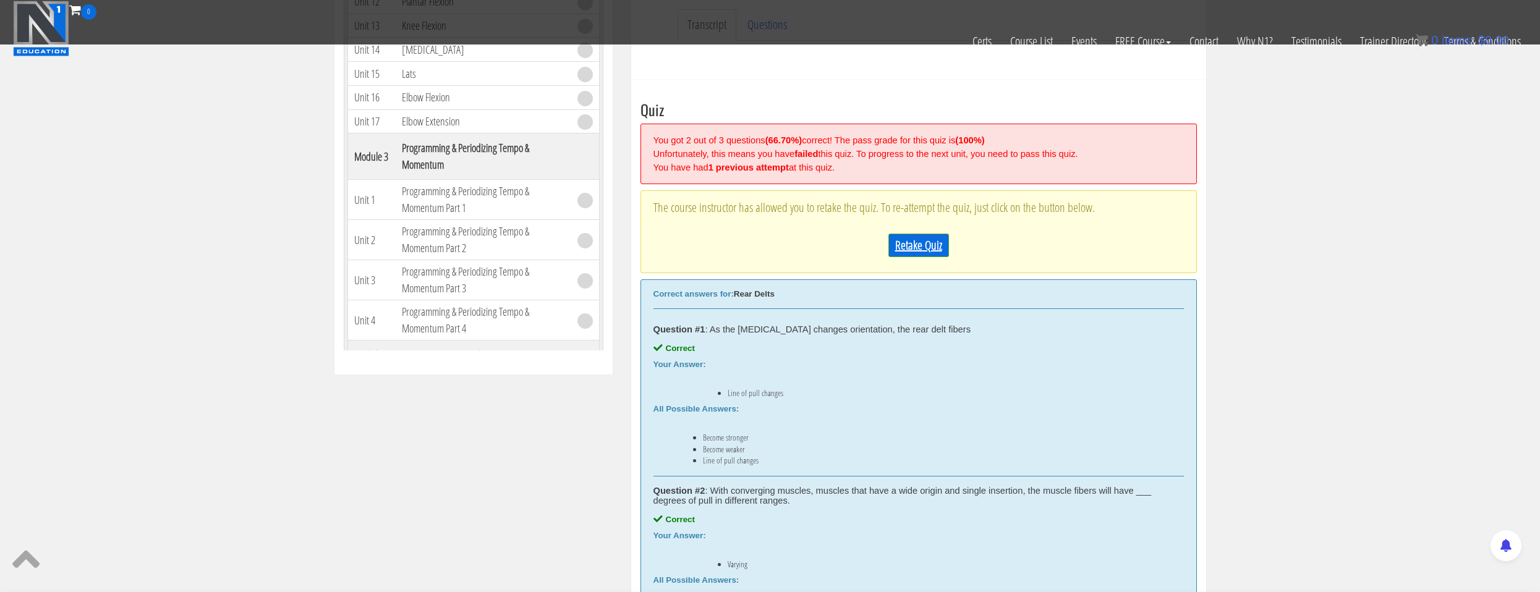
click at [934, 254] on link "Retake Quiz" at bounding box center [918, 245] width 61 height 23
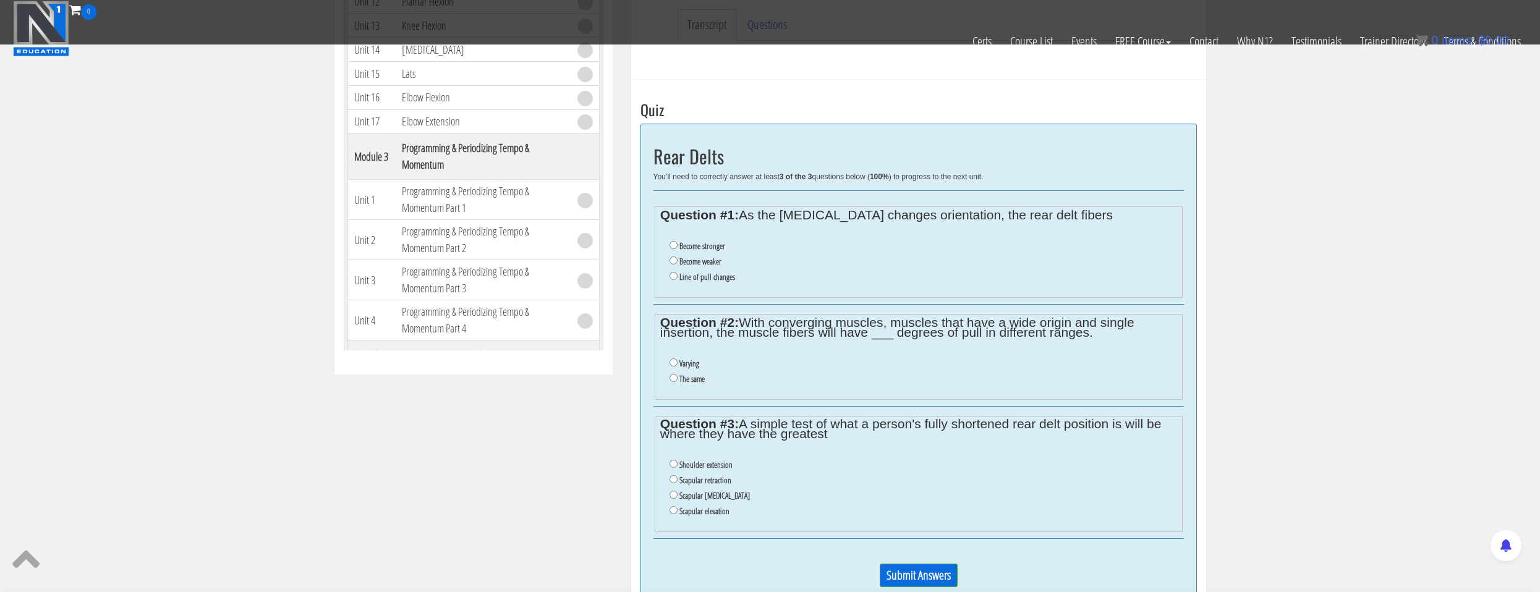
scroll to position [346, 0]
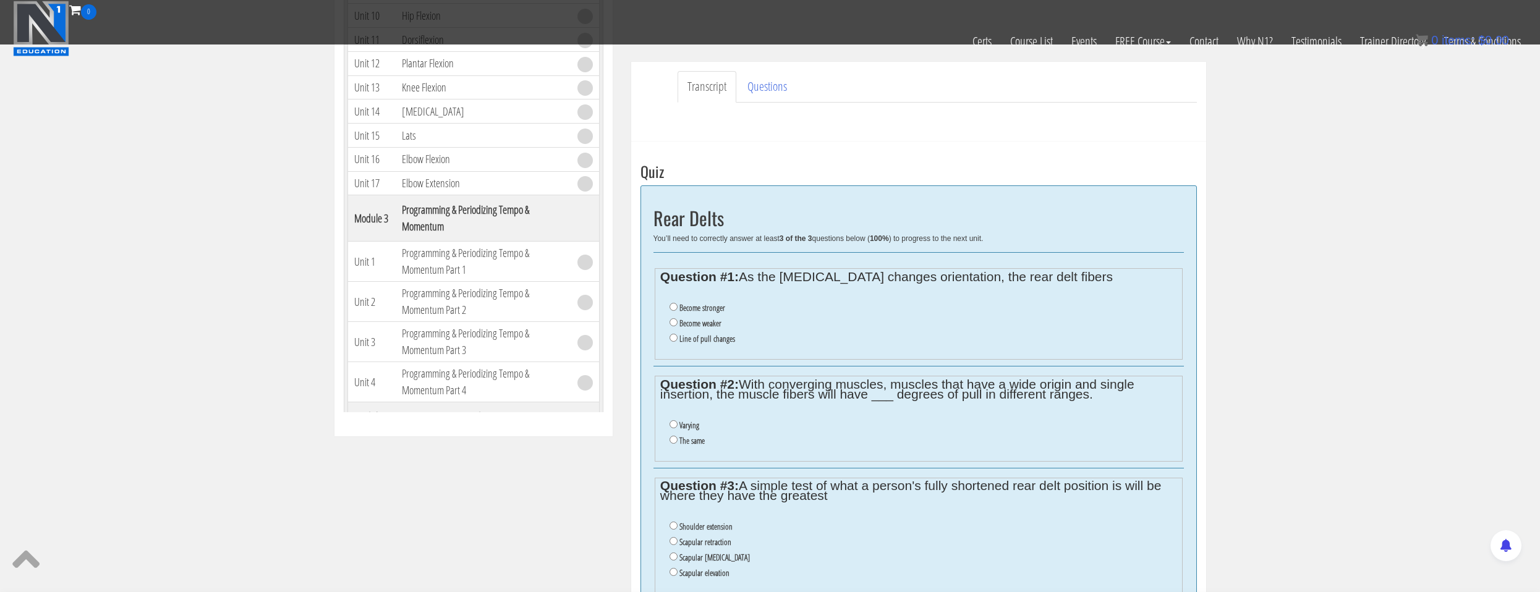
click at [704, 344] on label "Line of pull changes" at bounding box center [707, 339] width 56 height 10
click at [678, 342] on input "Line of pull changes" at bounding box center [674, 338] width 8 height 8
radio input "true"
click at [699, 427] on li "Varying" at bounding box center [923, 425] width 507 height 15
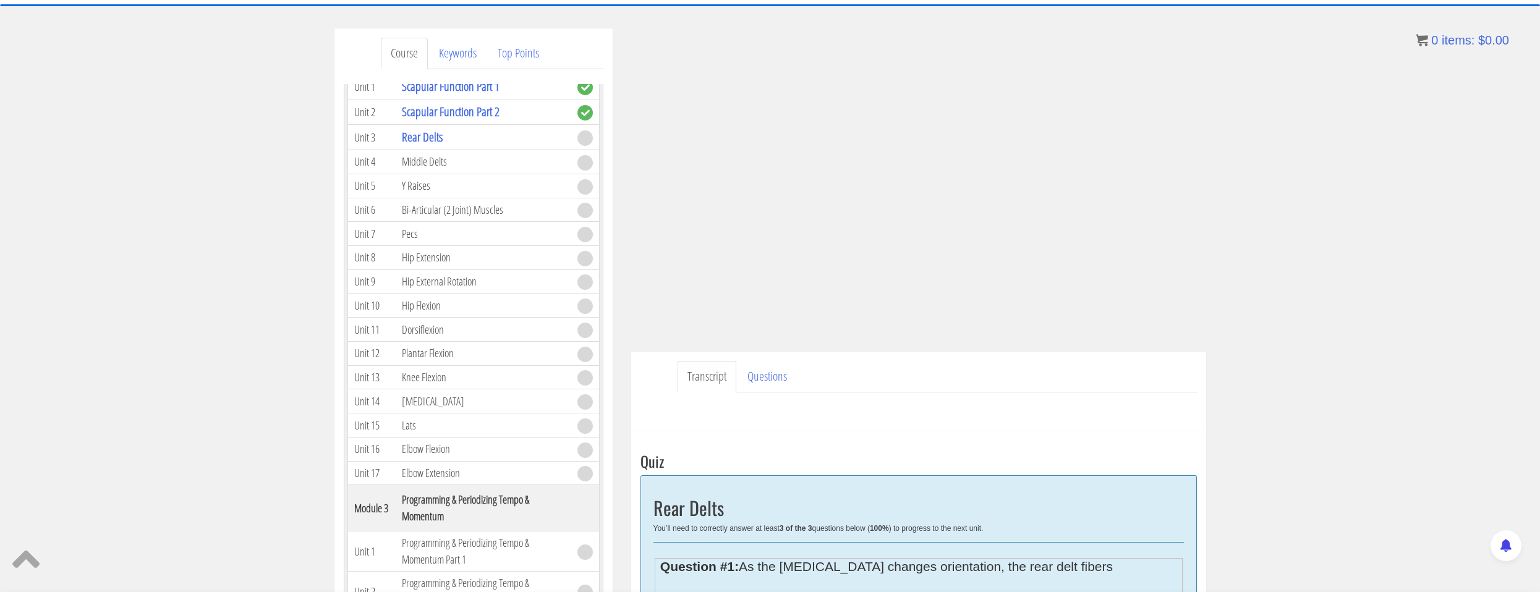
scroll to position [56, 0]
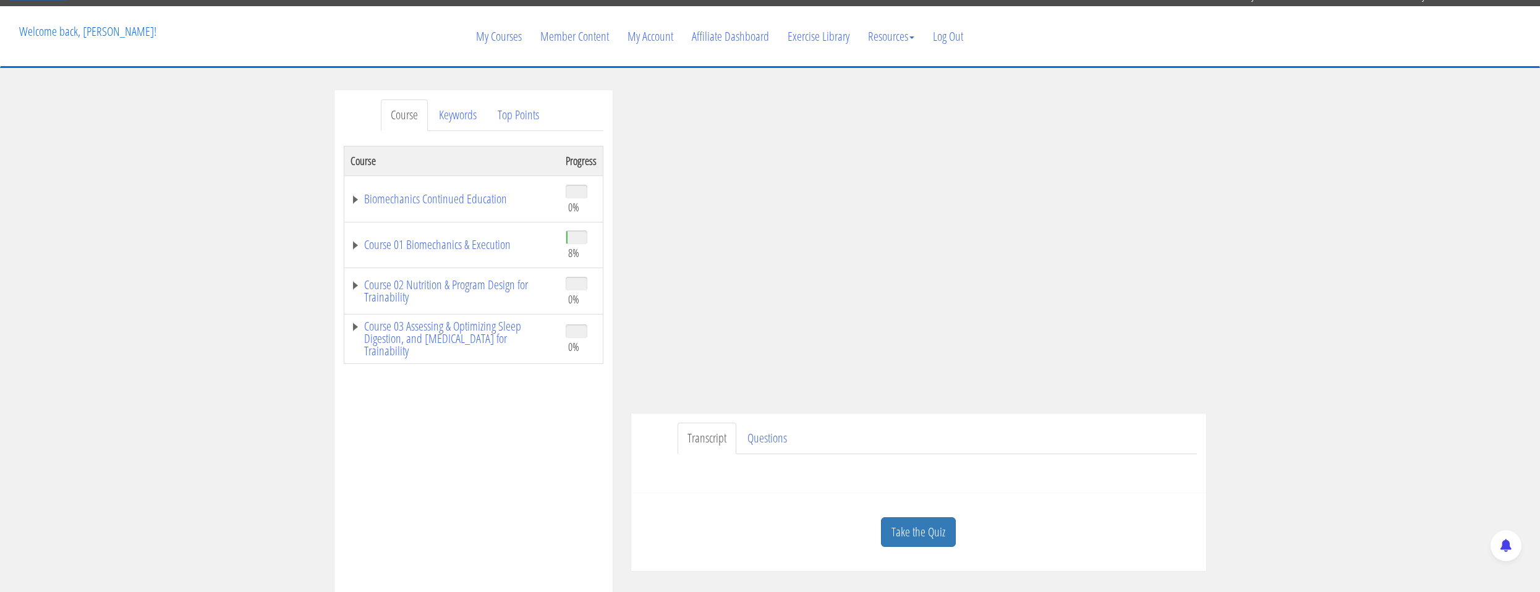
drag, startPoint x: 0, startPoint y: 0, endPoint x: 489, endPoint y: 440, distance: 657.6
click at [391, 239] on link "Course 01 Biomechanics & Execution" at bounding box center [452, 245] width 203 height 12
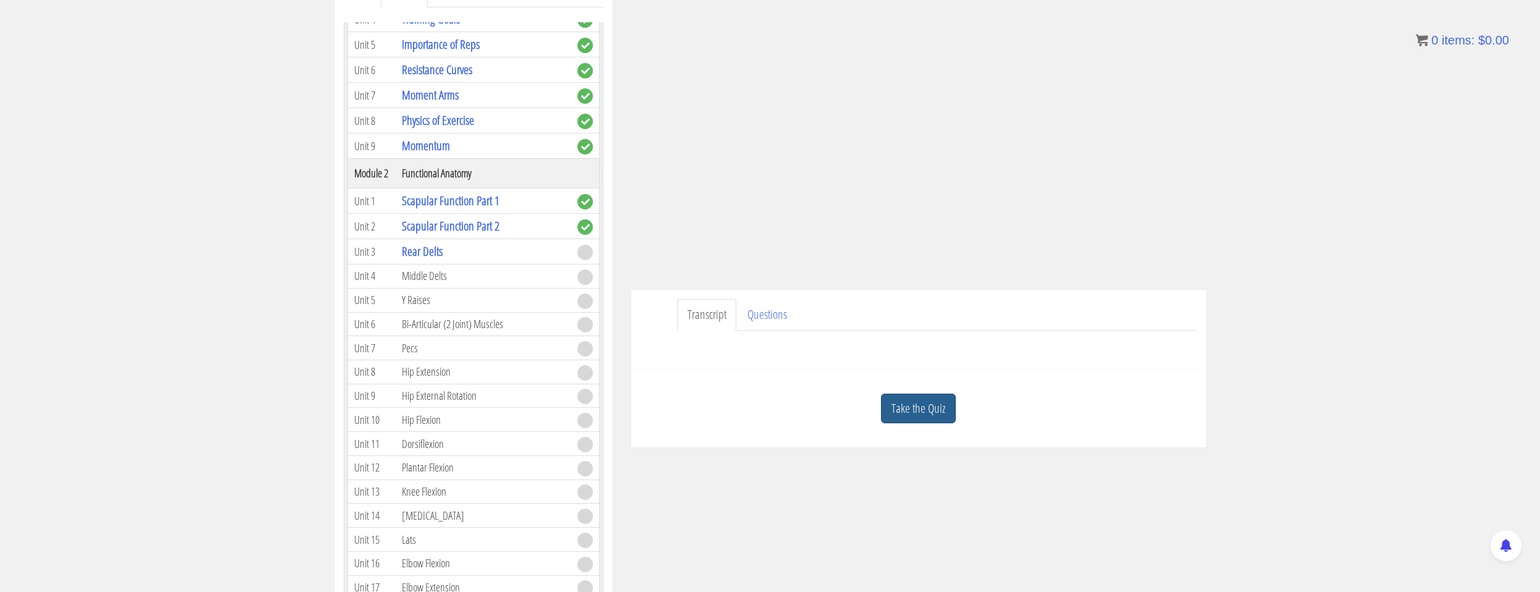
click at [901, 415] on link "Take the Quiz" at bounding box center [918, 409] width 75 height 30
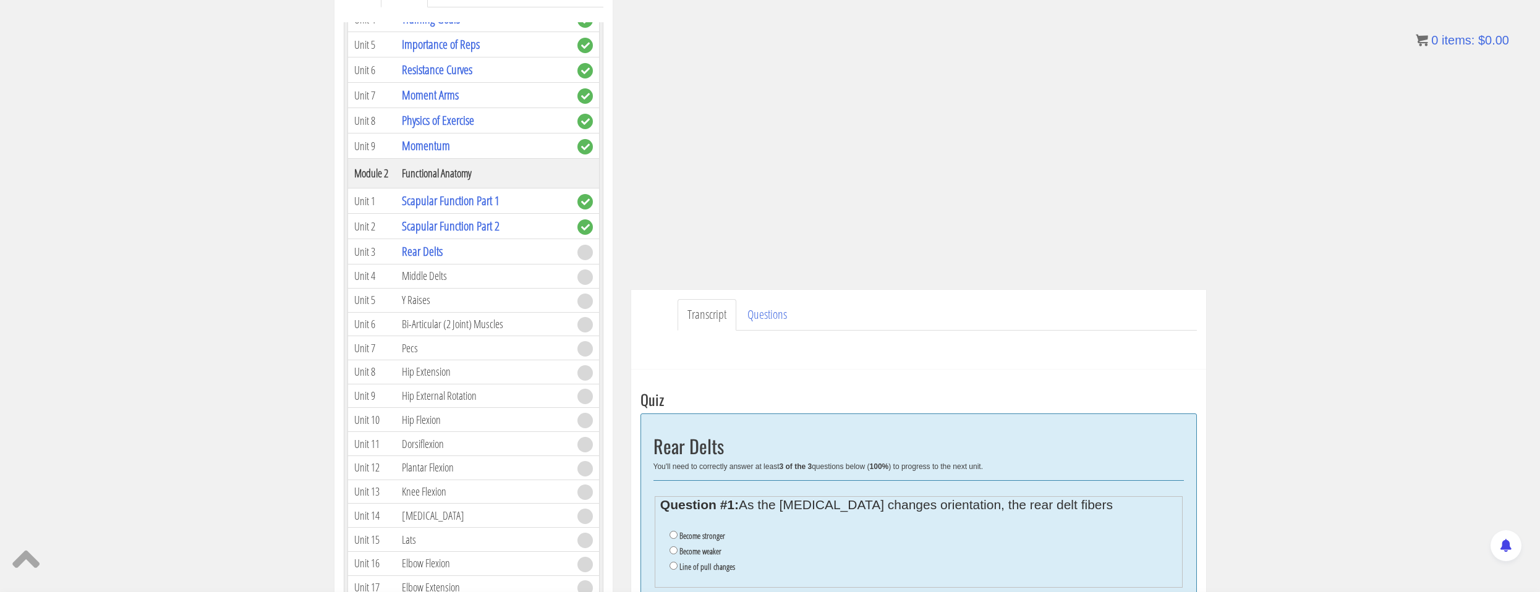
scroll to position [365, 0]
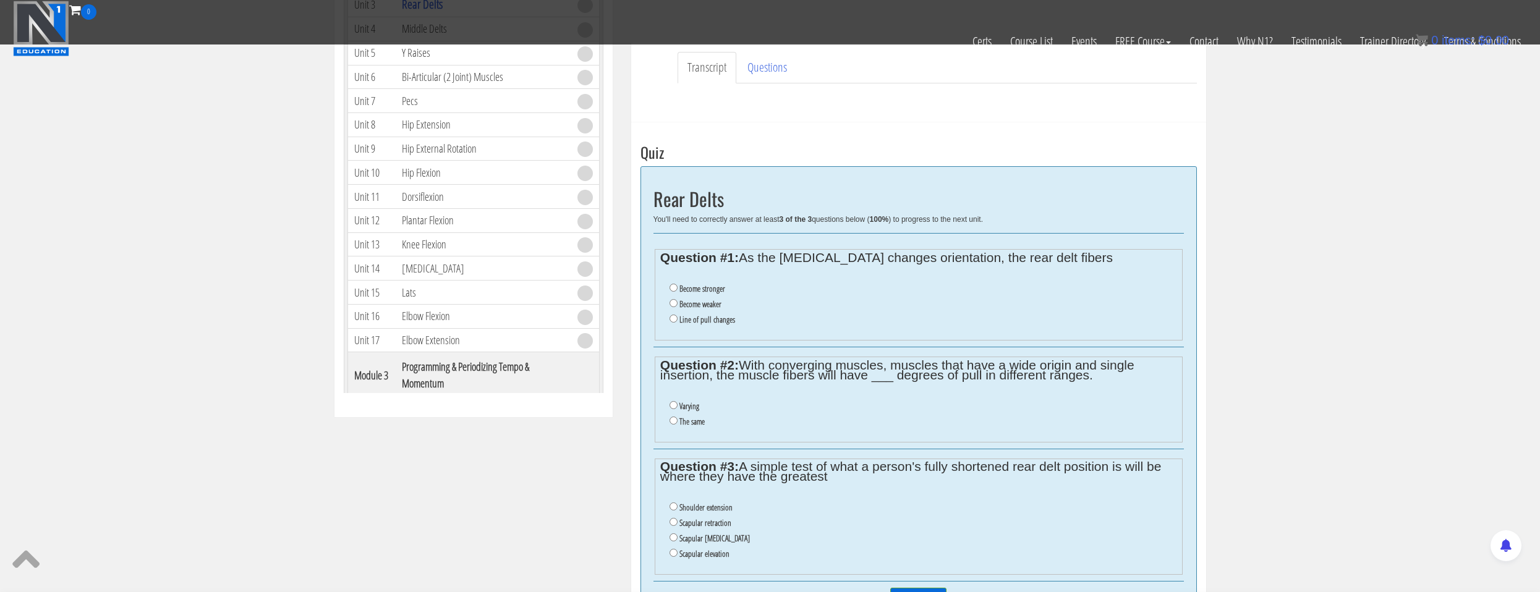
click at [678, 322] on li "Line of pull changes" at bounding box center [923, 319] width 507 height 15
drag, startPoint x: 670, startPoint y: 318, endPoint x: 679, endPoint y: 353, distance: 35.7
click at [671, 318] on input "Line of pull changes" at bounding box center [674, 319] width 8 height 8
radio input "true"
click at [681, 406] on label "Varying" at bounding box center [689, 406] width 20 height 10
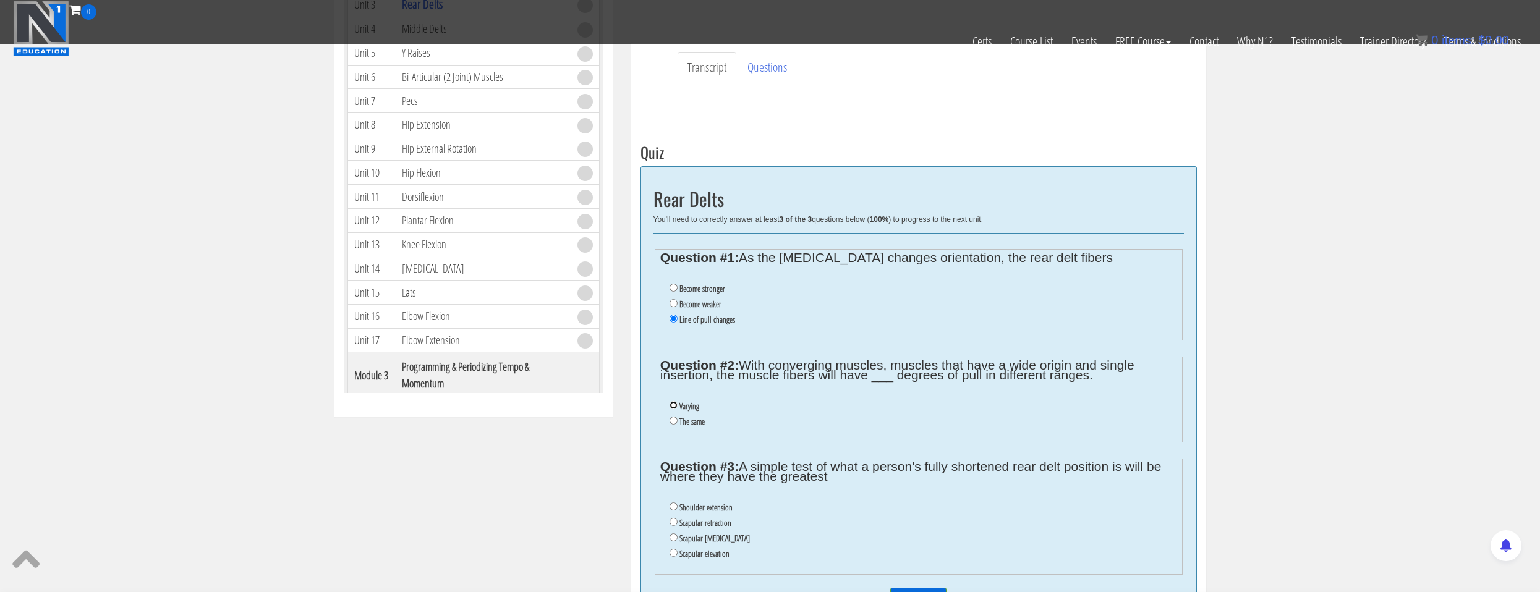
click at [678, 406] on input "Varying" at bounding box center [674, 405] width 8 height 8
radio input "true"
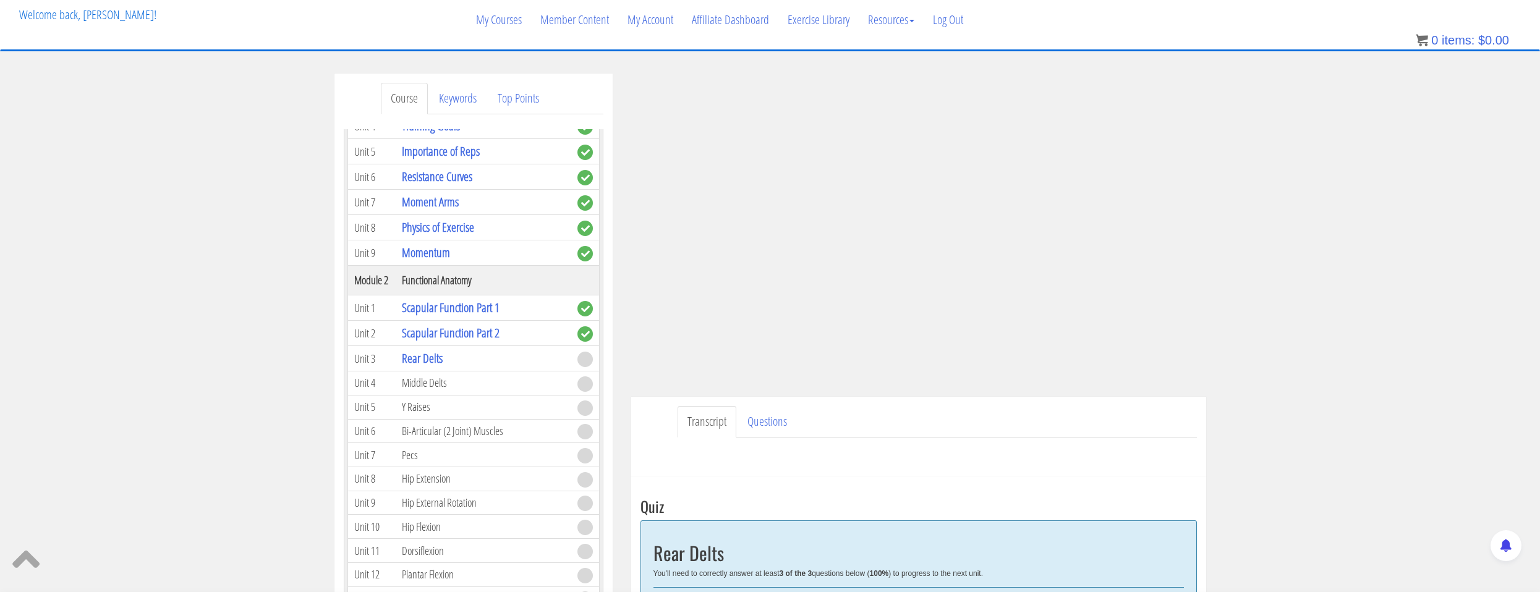
scroll to position [11, 0]
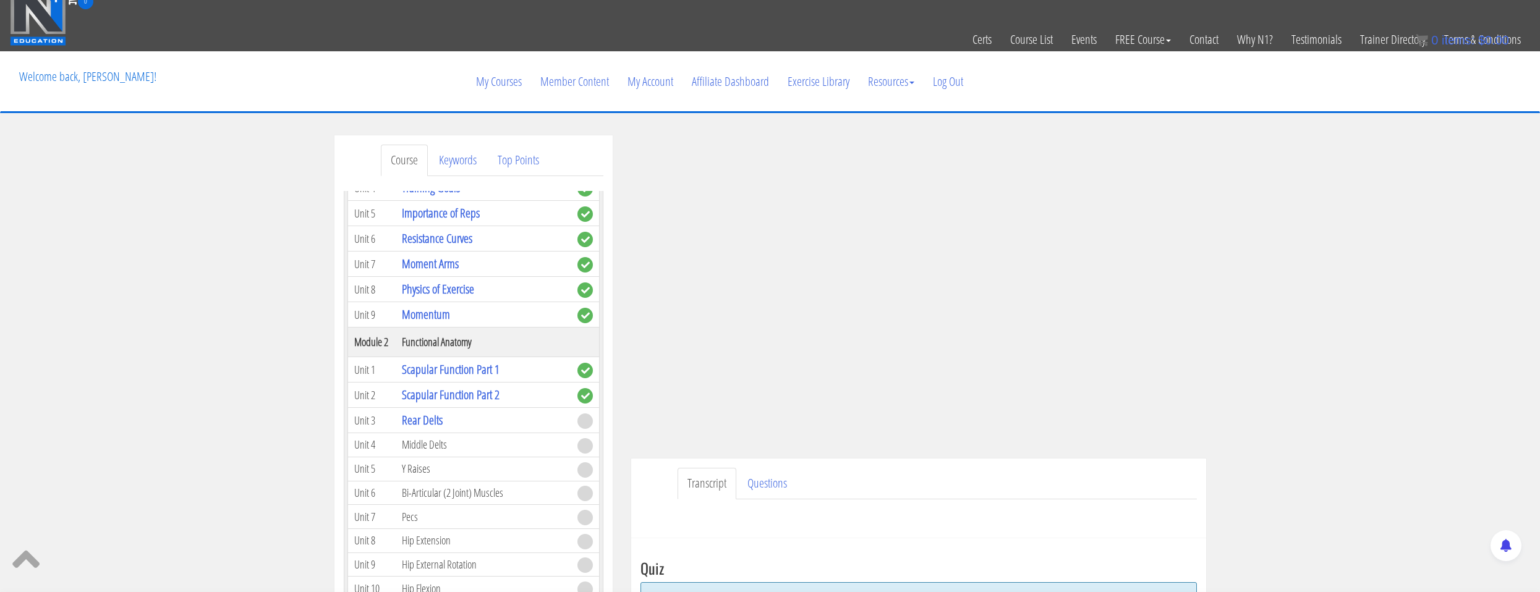
click at [988, 492] on ul "Transcript Questions" at bounding box center [937, 484] width 519 height 32
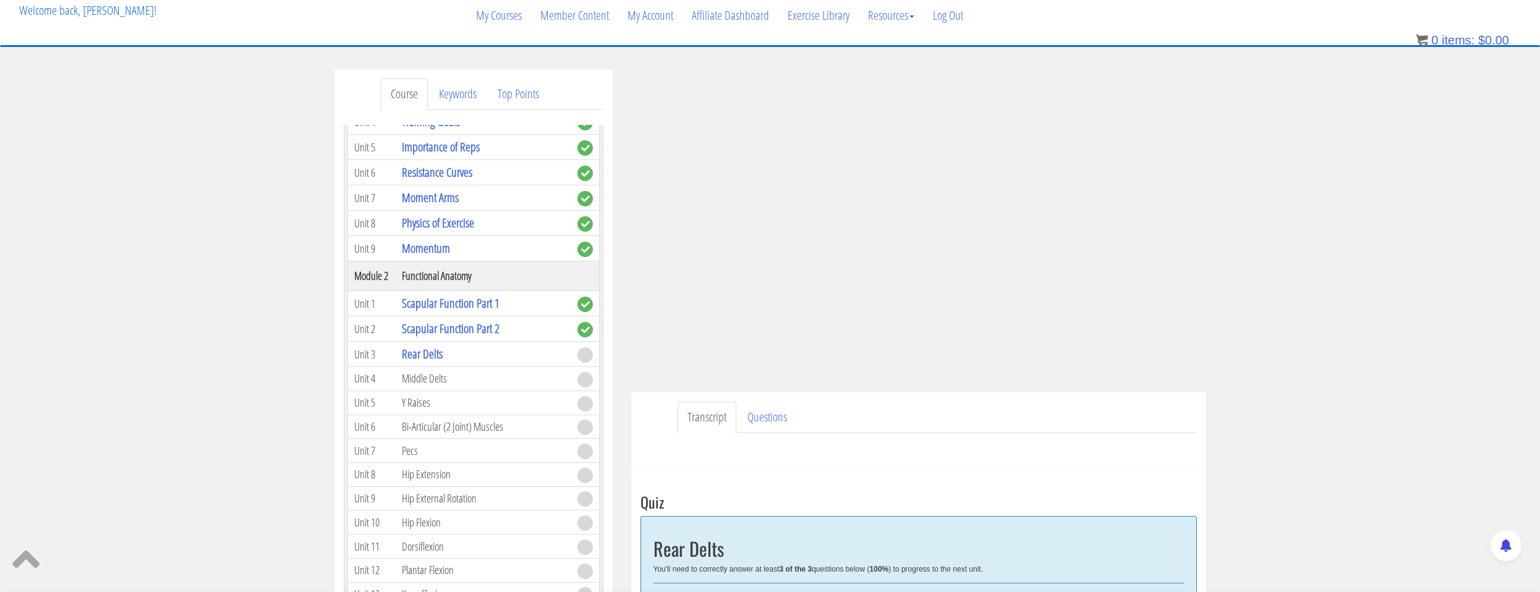
scroll to position [15, 0]
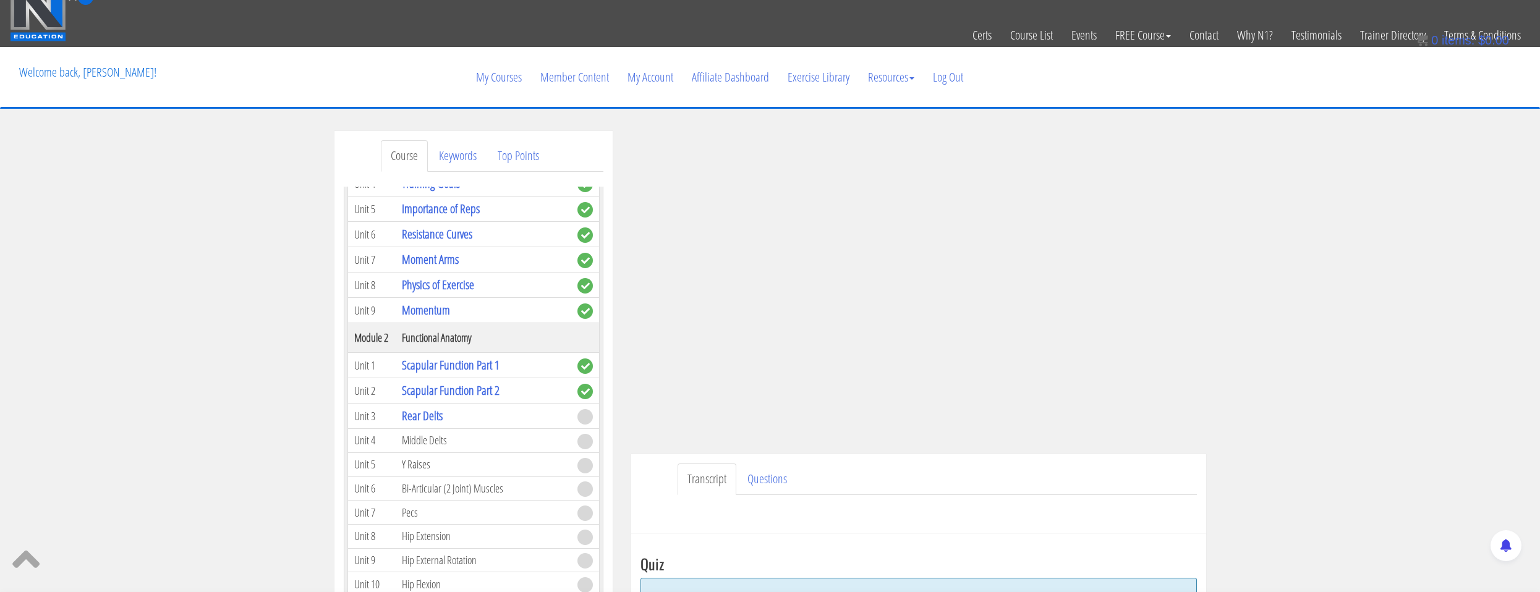
click at [593, 136] on div "Course Keywords Top Points Course Progress Biomechanics Continued Education 0% …" at bounding box center [473, 480] width 278 height 698
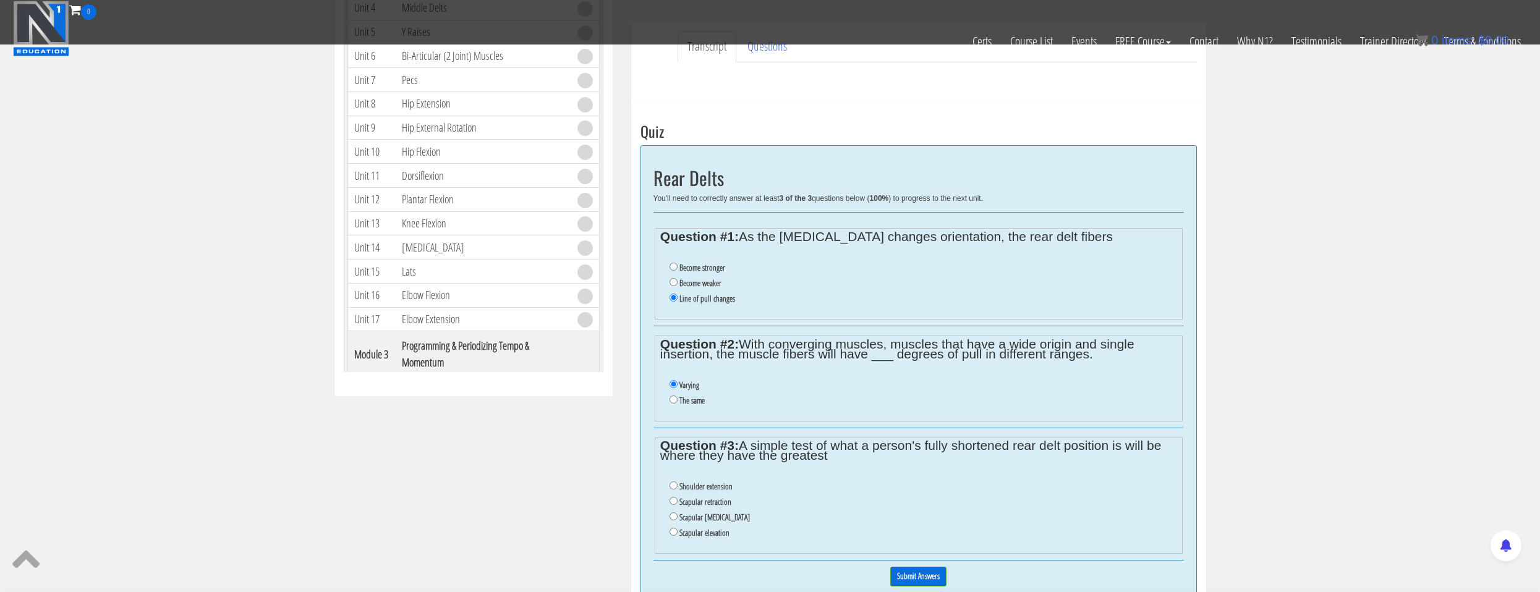
scroll to position [571, 0]
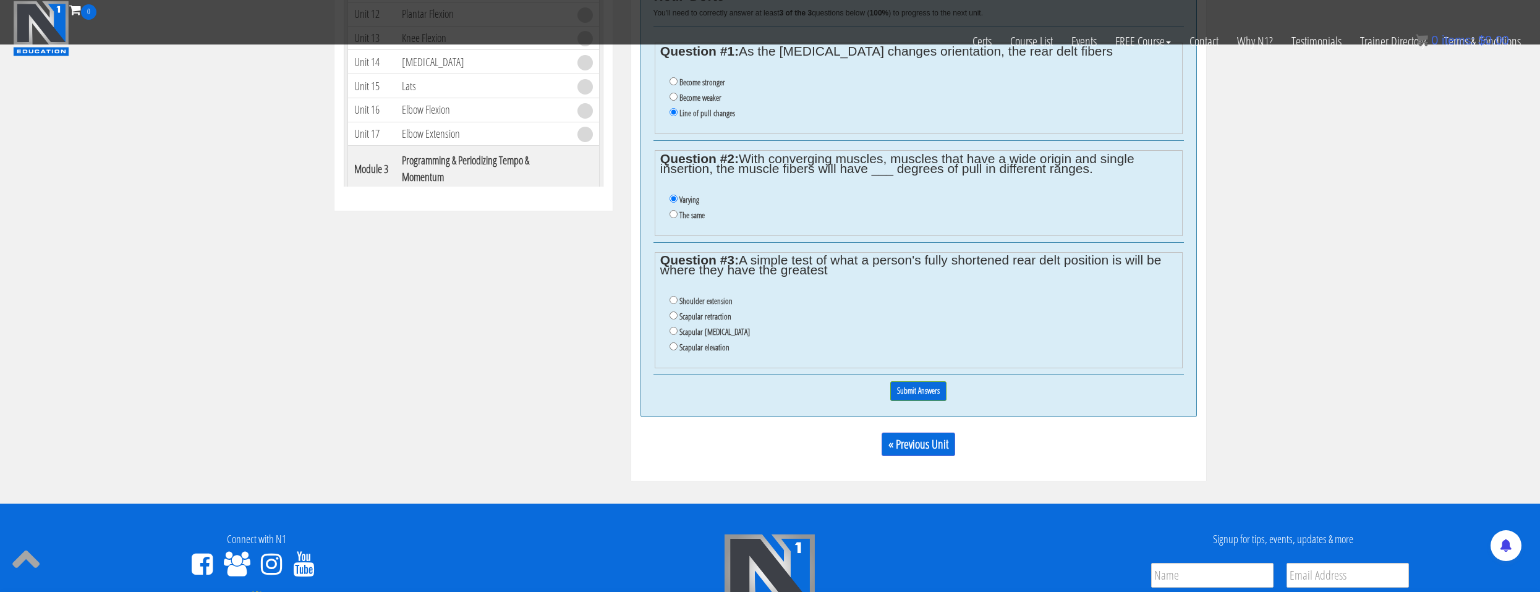
click at [715, 333] on label "Scapular [MEDICAL_DATA]" at bounding box center [714, 332] width 70 height 10
click at [678, 333] on input "Scapular [MEDICAL_DATA]" at bounding box center [674, 331] width 8 height 8
radio input "true"
click at [898, 391] on input "Submit Answers" at bounding box center [918, 390] width 56 height 19
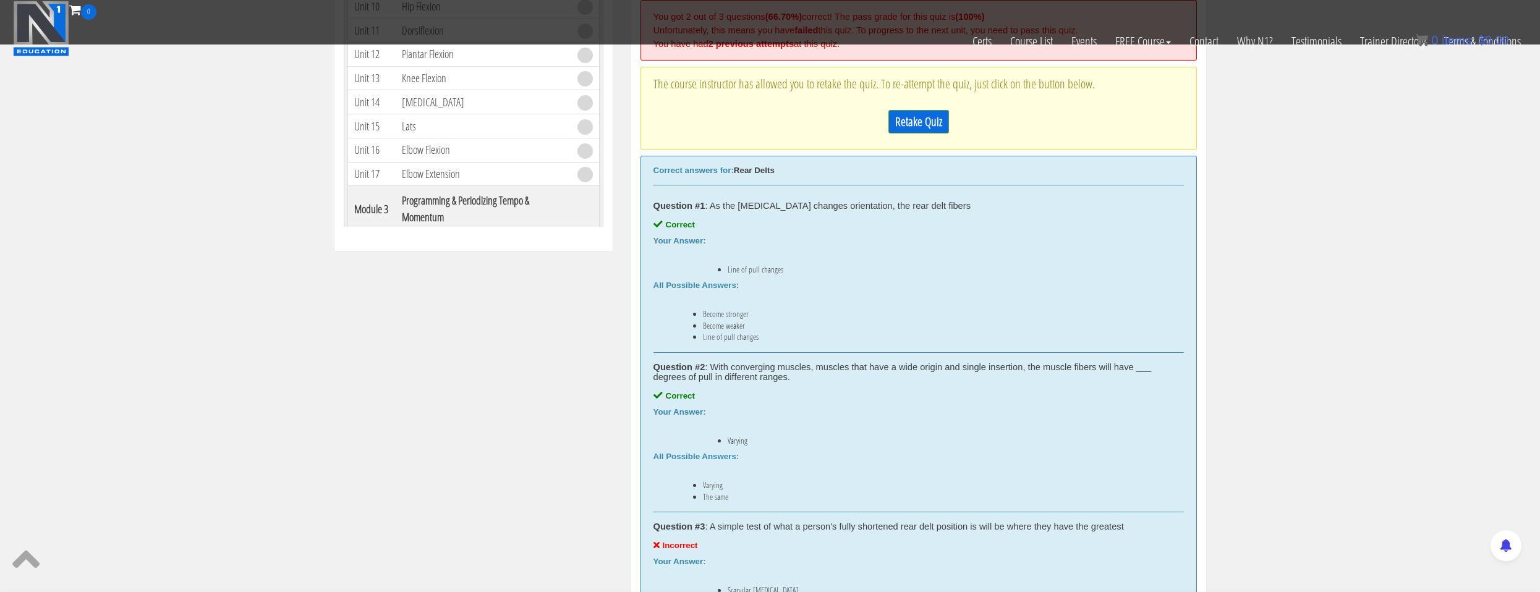
scroll to position [407, 0]
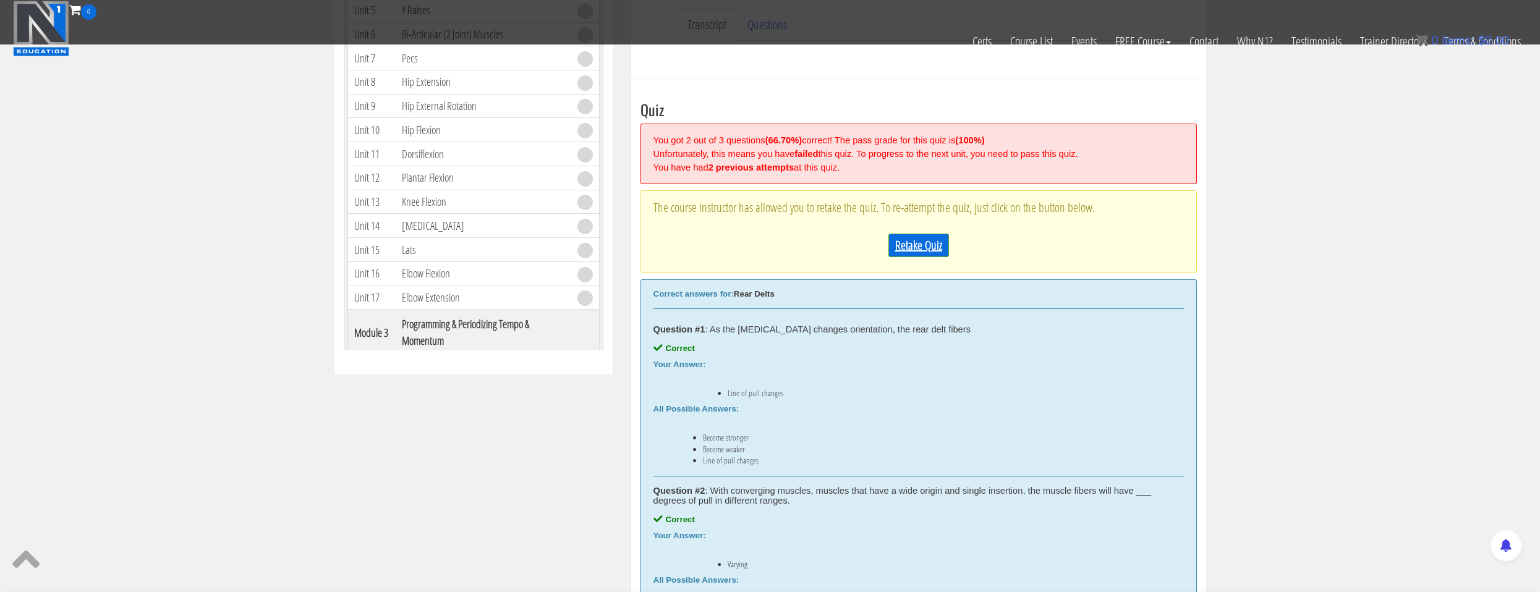
click at [911, 253] on link "Retake Quiz" at bounding box center [918, 245] width 61 height 23
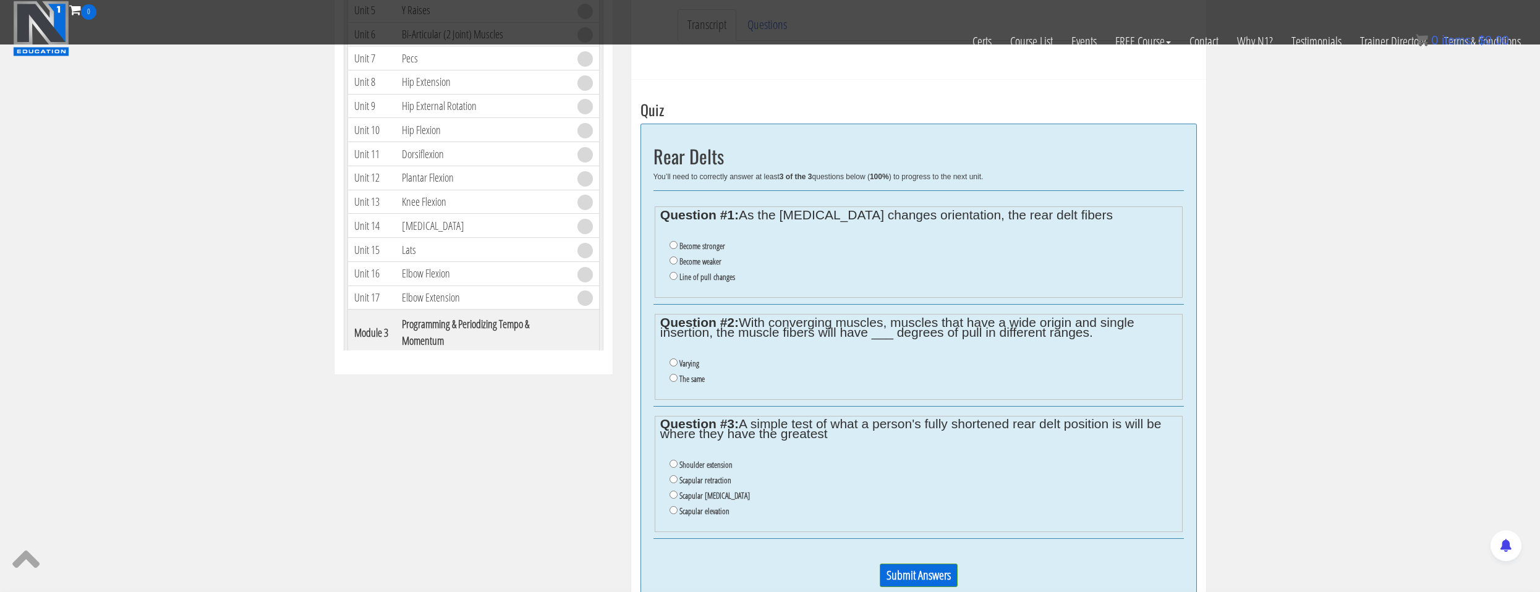
click at [705, 280] on label "Line of pull changes" at bounding box center [707, 277] width 56 height 10
click at [678, 280] on input "Line of pull changes" at bounding box center [674, 276] width 8 height 8
radio input "true"
click at [692, 360] on label "Varying" at bounding box center [689, 364] width 20 height 10
click at [678, 360] on input "Varying" at bounding box center [674, 363] width 8 height 8
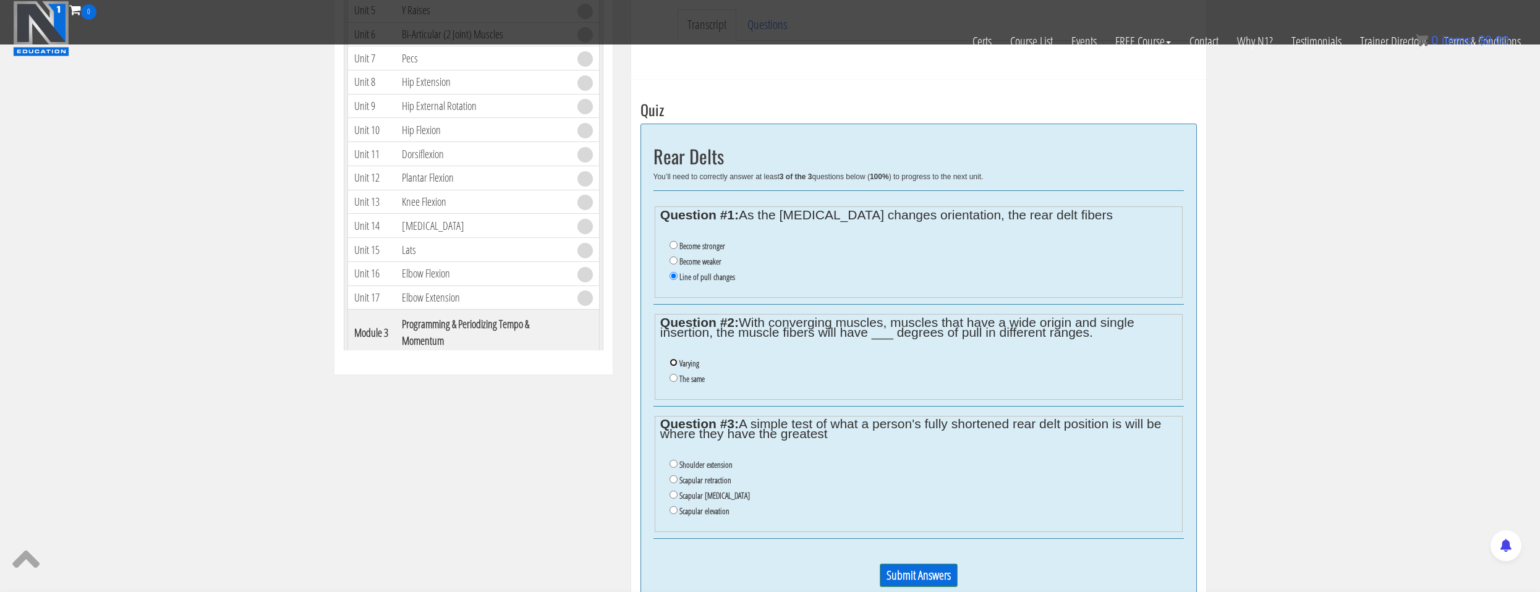
radio input "true"
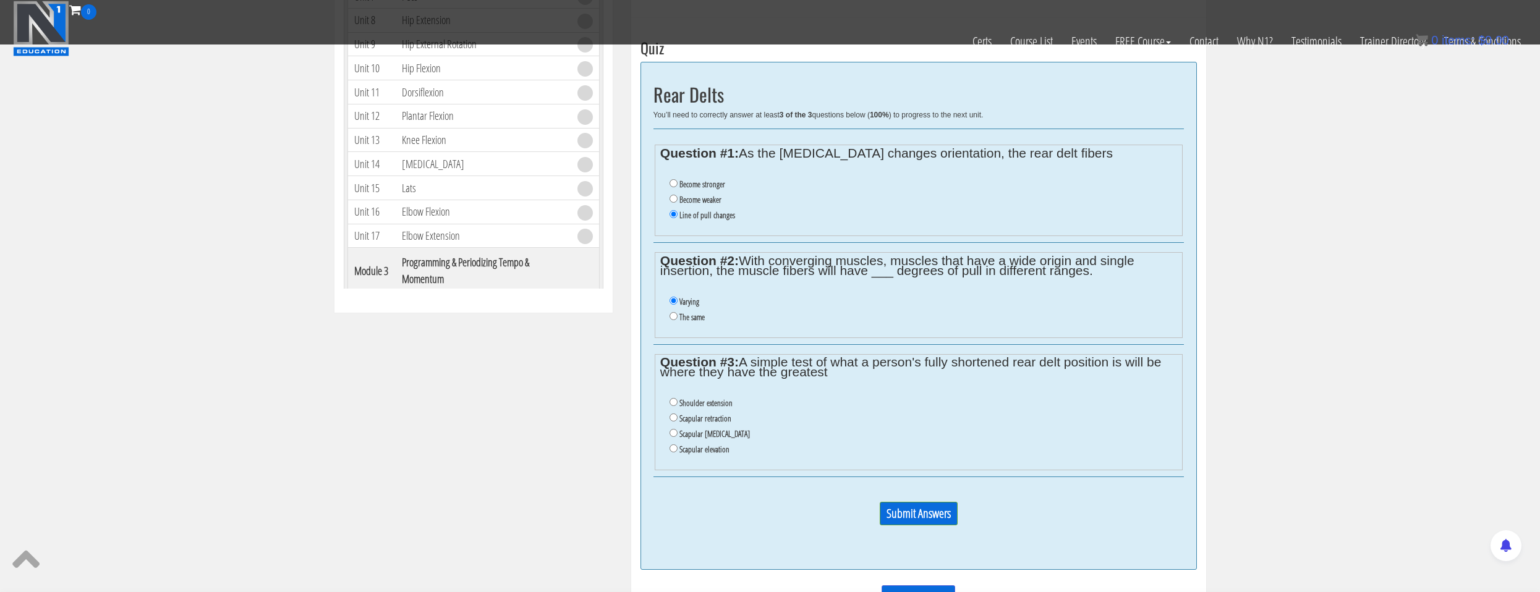
click at [702, 404] on label "Shoulder extension" at bounding box center [705, 403] width 53 height 10
click at [678, 404] on input "Shoulder extension" at bounding box center [674, 402] width 8 height 8
radio input "true"
click at [887, 508] on input "Submit Answers" at bounding box center [919, 513] width 78 height 23
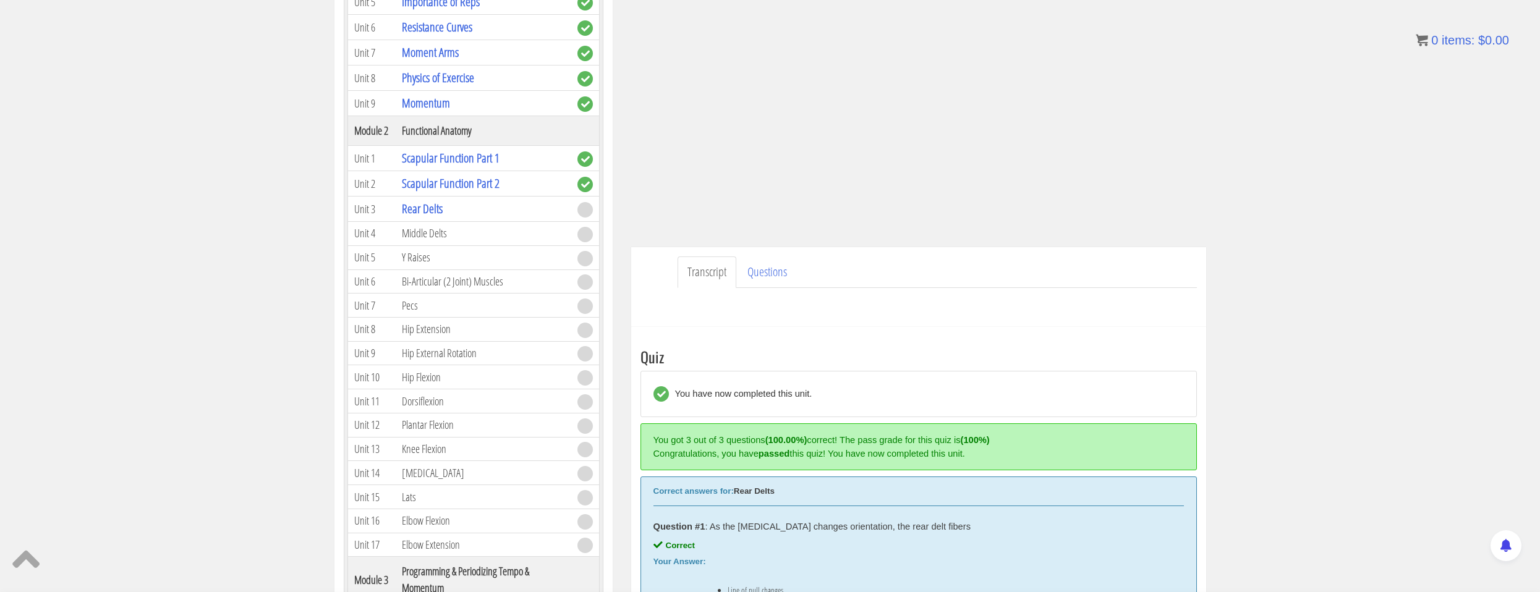
scroll to position [0, 0]
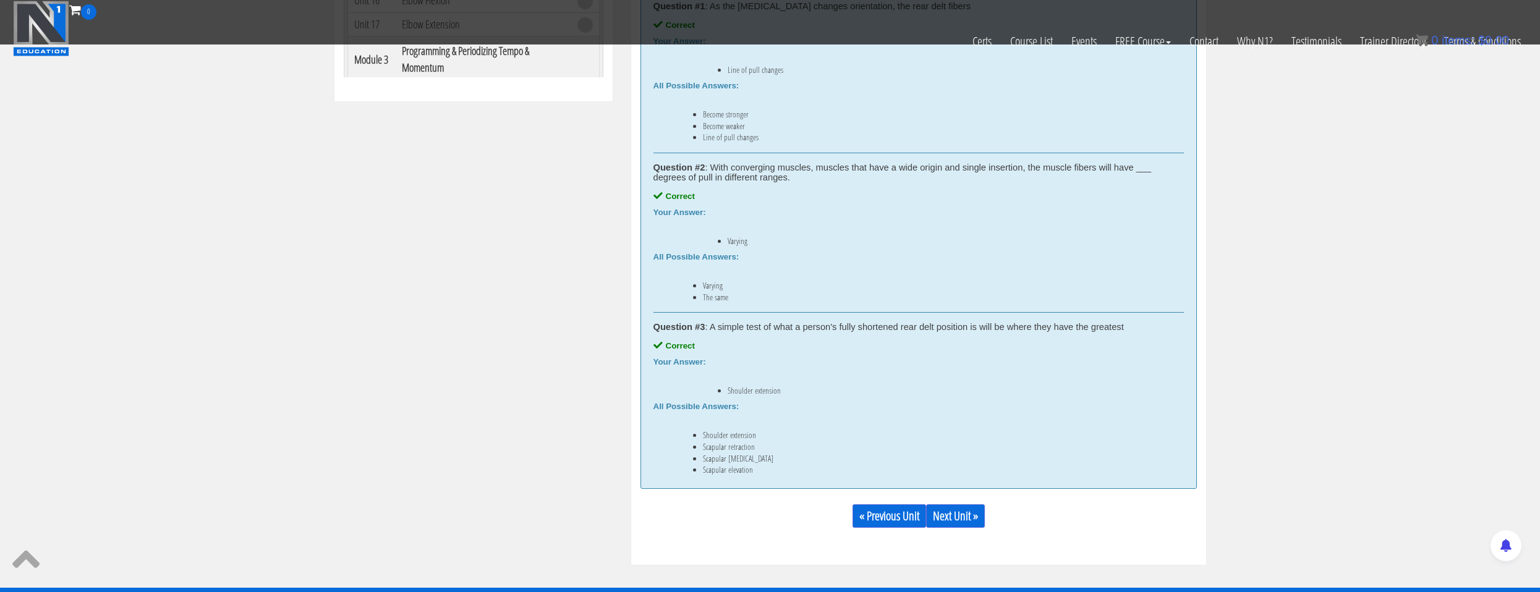
scroll to position [743, 0]
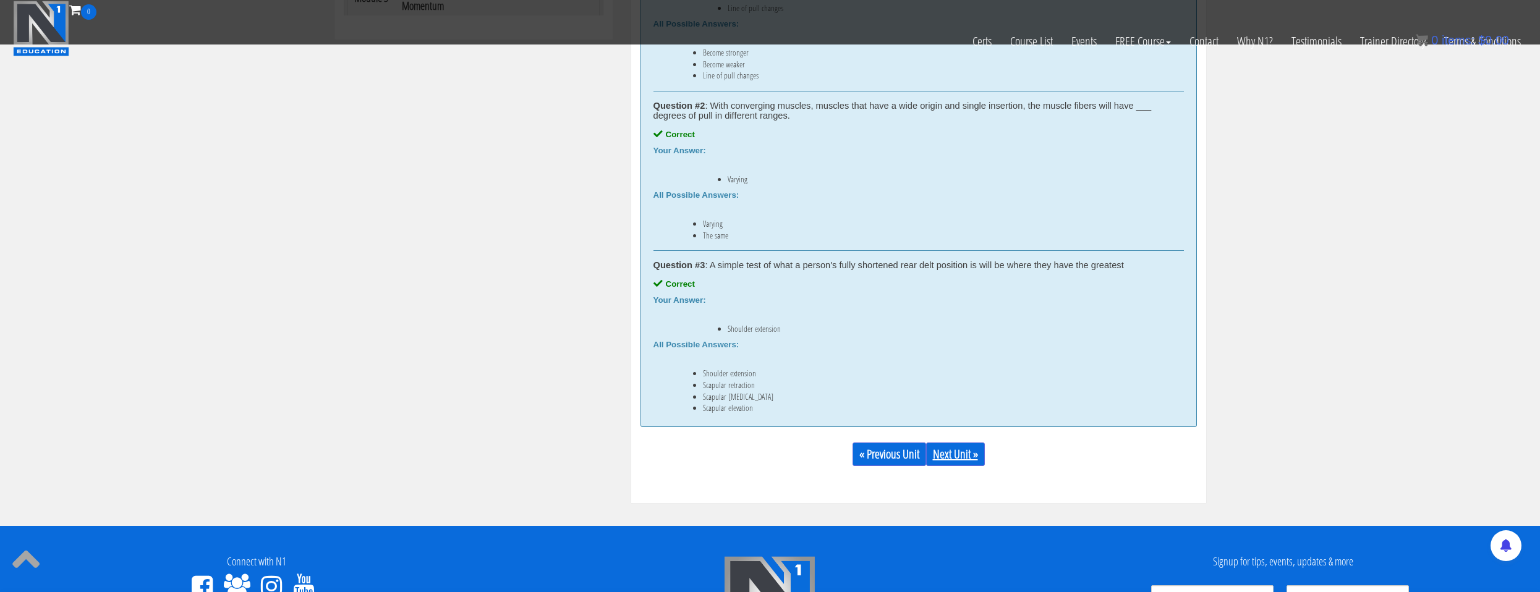
click at [961, 453] on link "Next Unit »" at bounding box center [955, 454] width 59 height 23
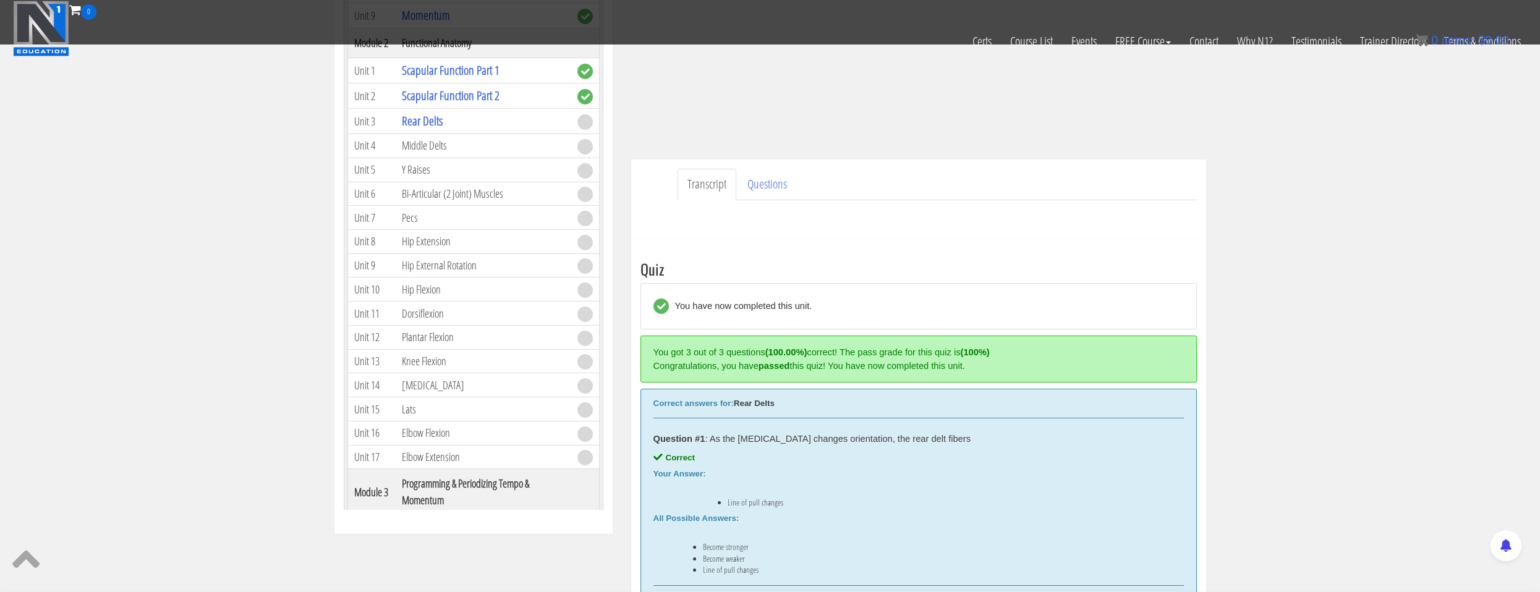
scroll to position [63, 0]
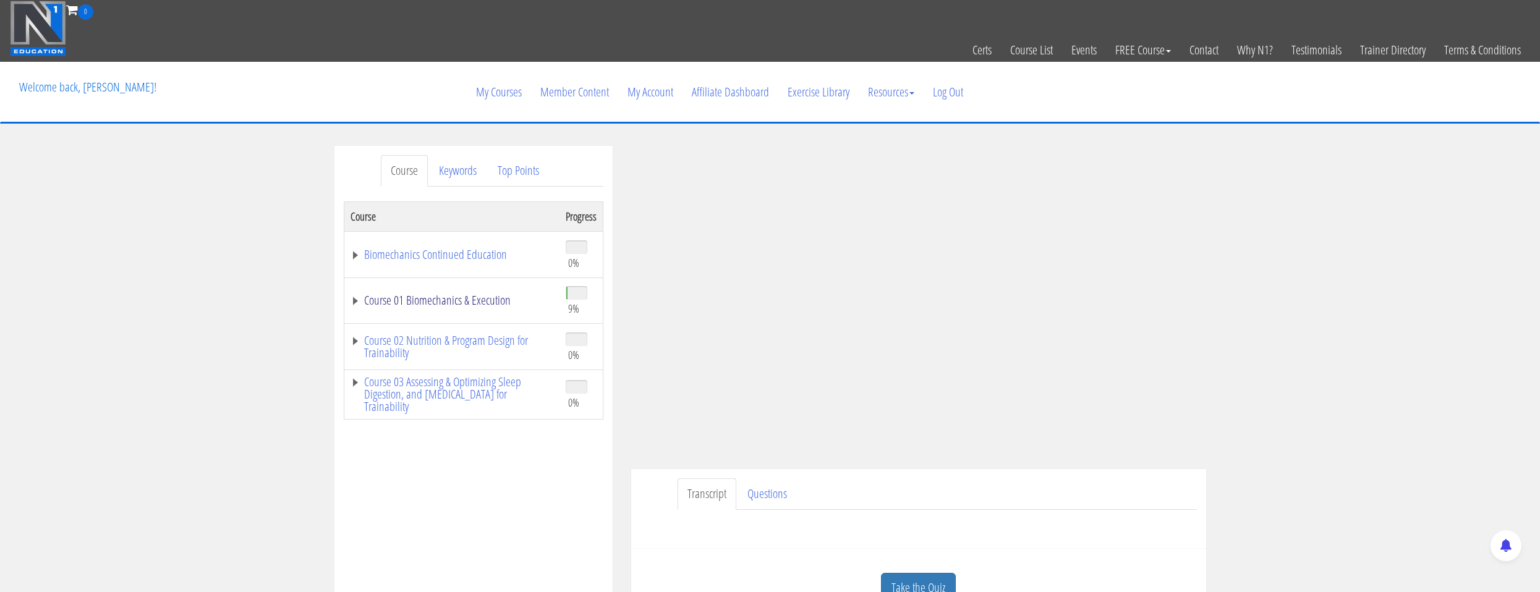
click at [477, 296] on link "Course 01 Biomechanics & Execution" at bounding box center [452, 300] width 203 height 12
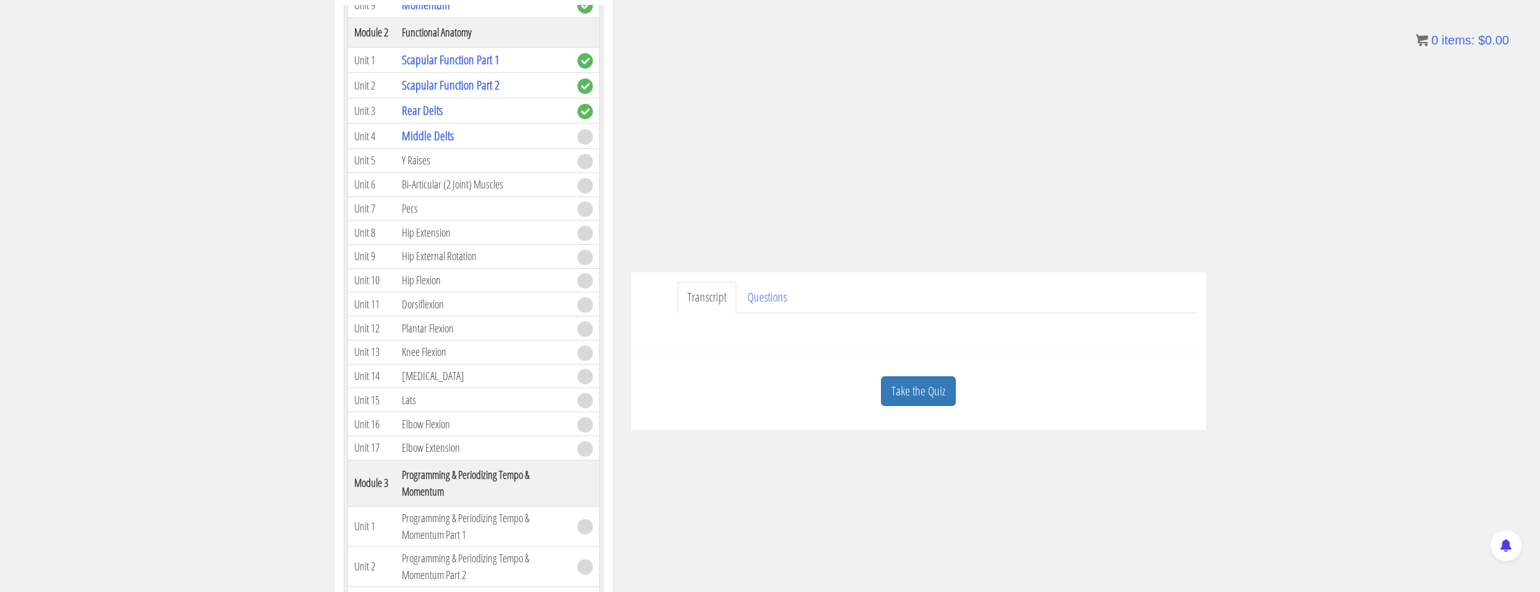
scroll to position [203, 0]
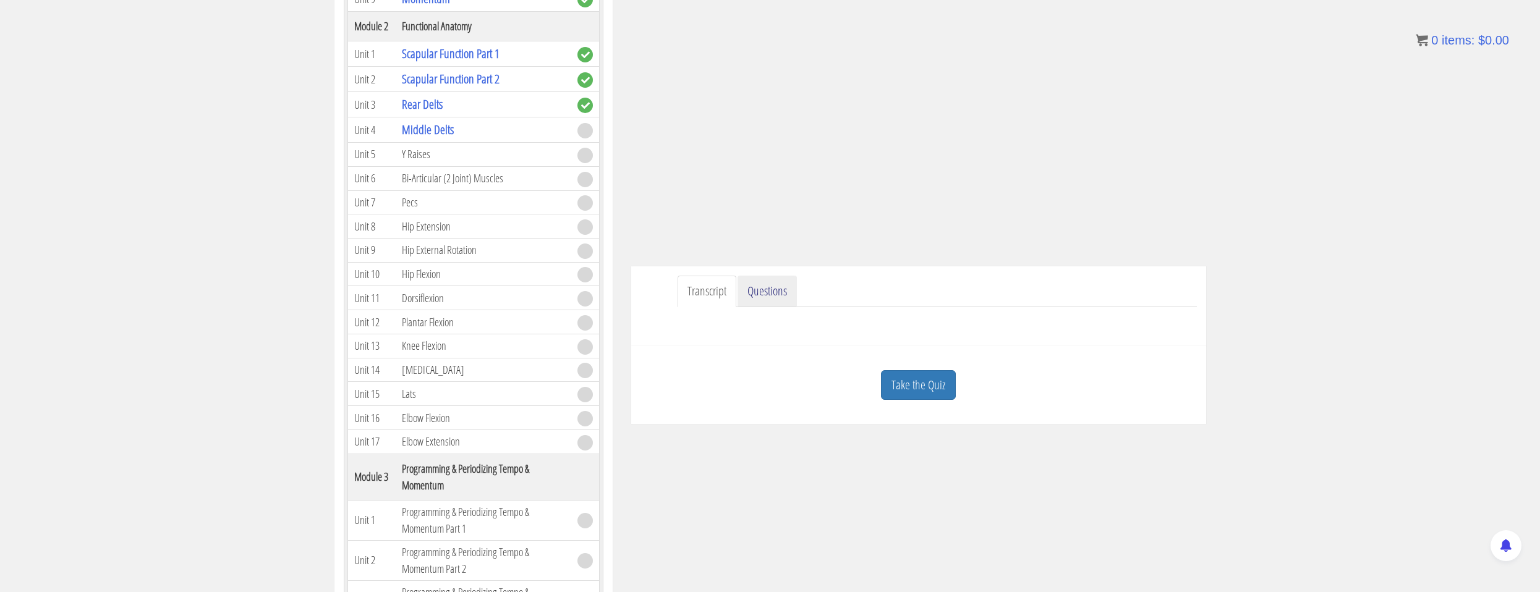
click at [751, 289] on link "Questions" at bounding box center [767, 292] width 59 height 32
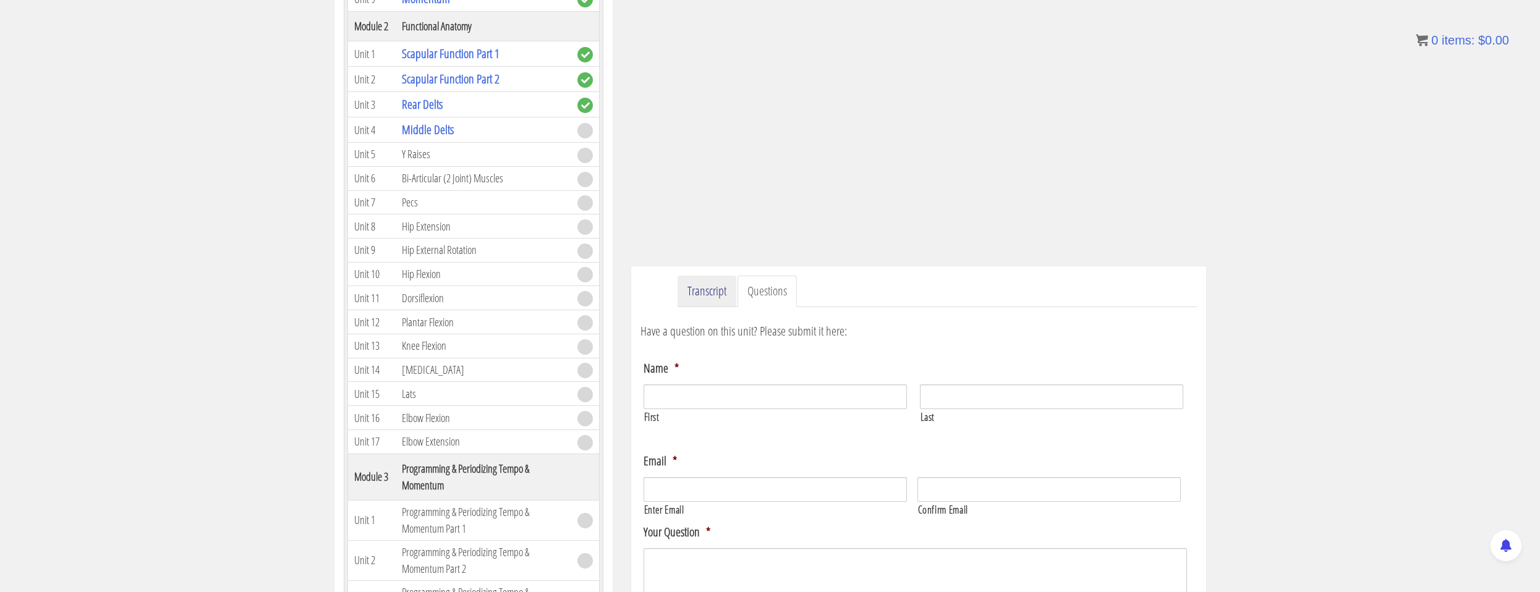
click at [713, 291] on link "Transcript" at bounding box center [707, 292] width 59 height 32
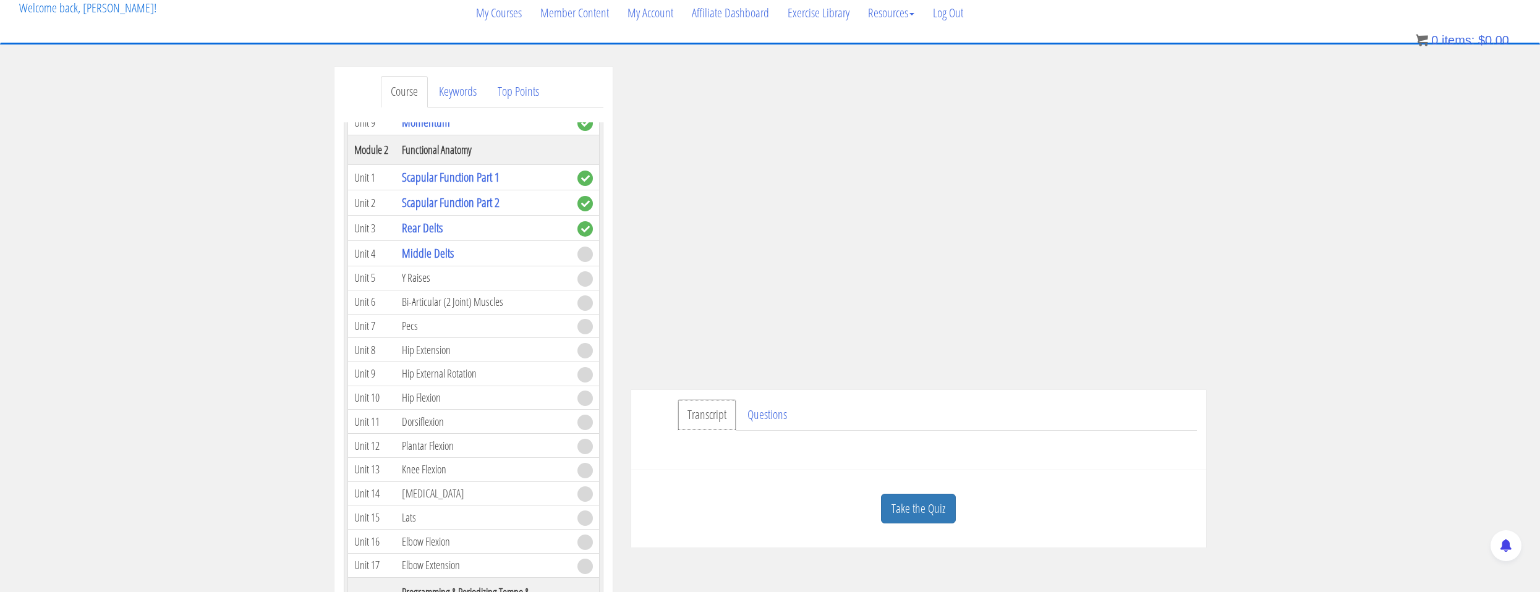
scroll to position [0, 0]
